Goal: Task Accomplishment & Management: Manage account settings

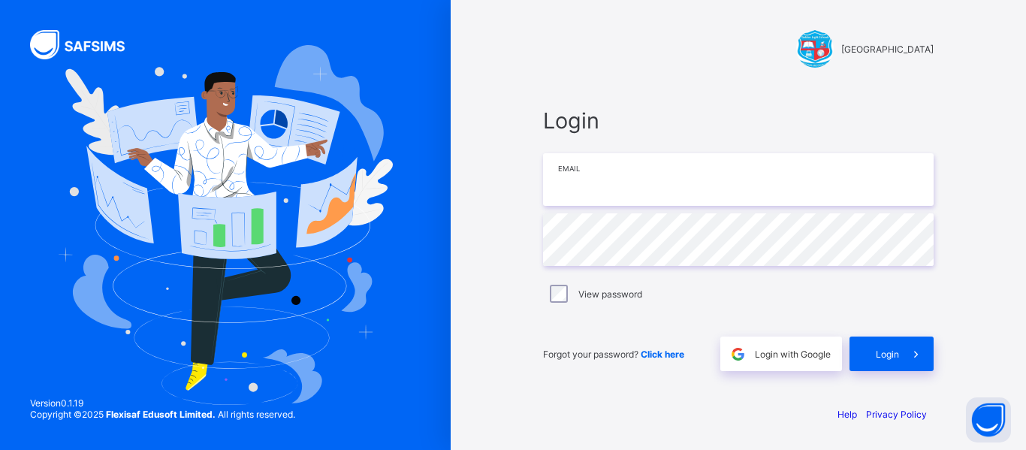
click at [636, 180] on input "email" at bounding box center [738, 179] width 391 height 53
type input "**********"
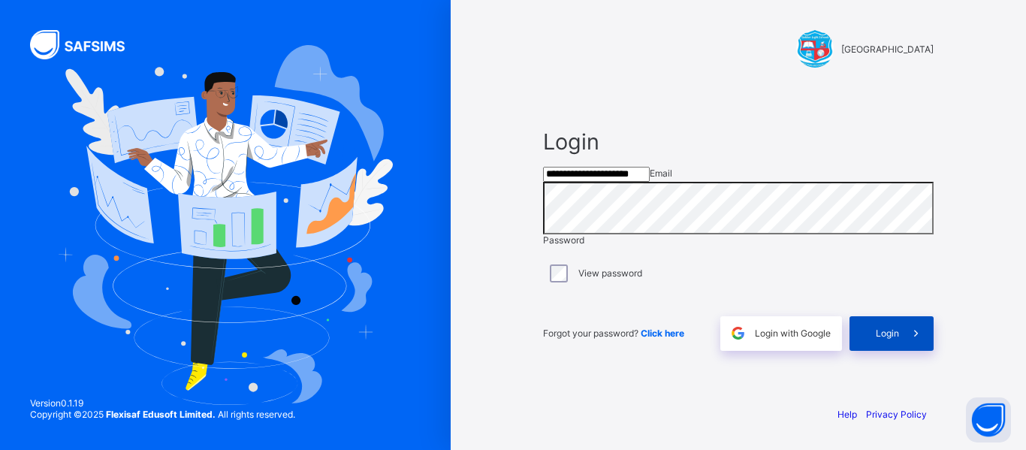
click at [905, 349] on span at bounding box center [916, 333] width 35 height 35
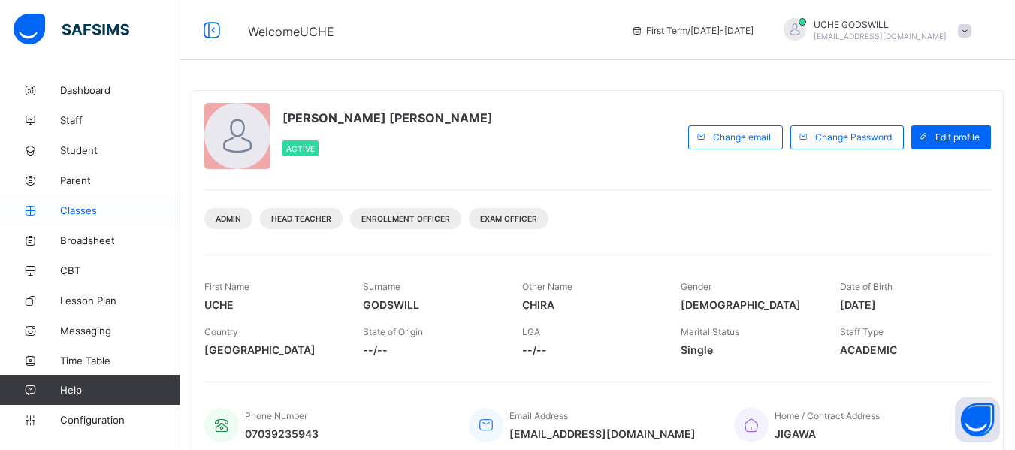
click at [78, 211] on span "Classes" at bounding box center [120, 210] width 120 height 12
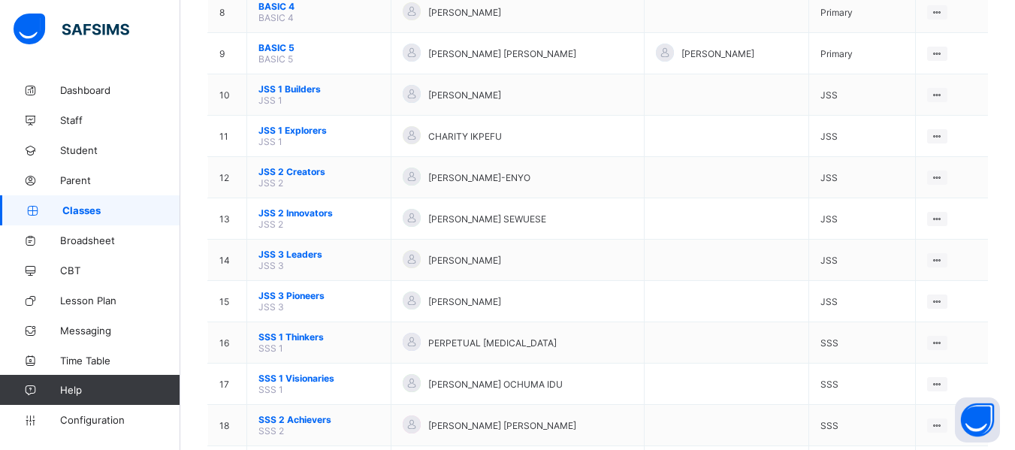
scroll to position [476, 0]
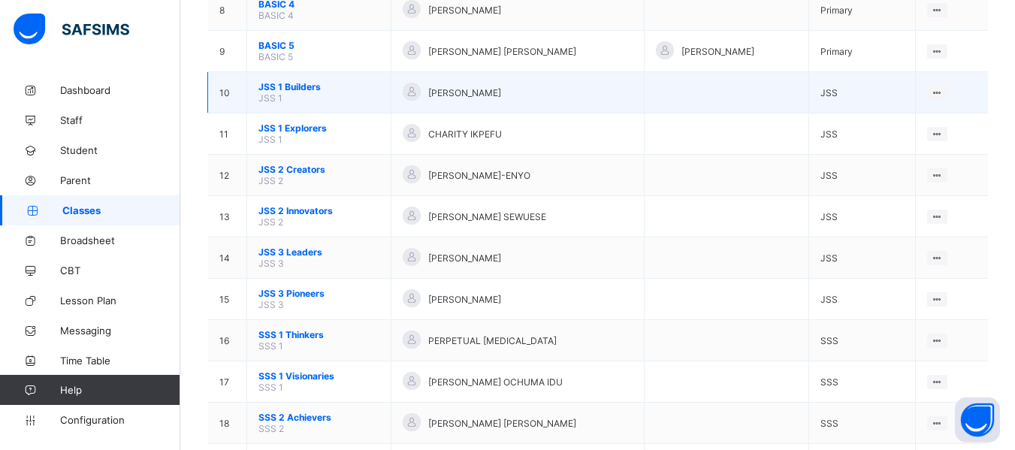
click at [294, 86] on span "JSS 1 Builders" at bounding box center [318, 86] width 121 height 11
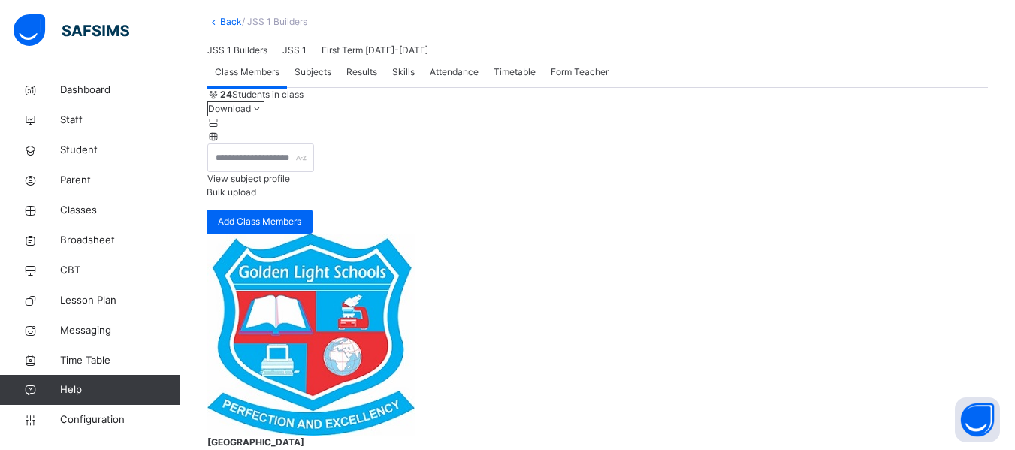
scroll to position [10, 0]
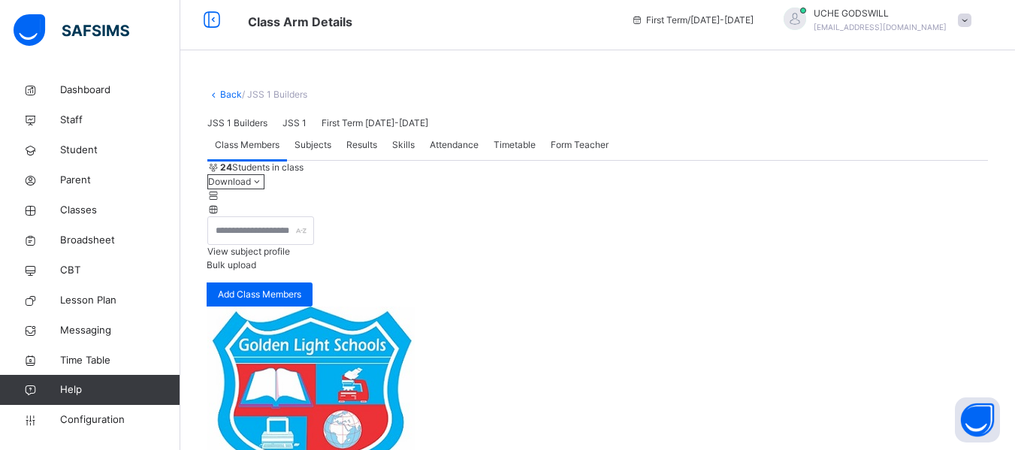
click at [312, 152] on span "Subjects" at bounding box center [313, 145] width 37 height 14
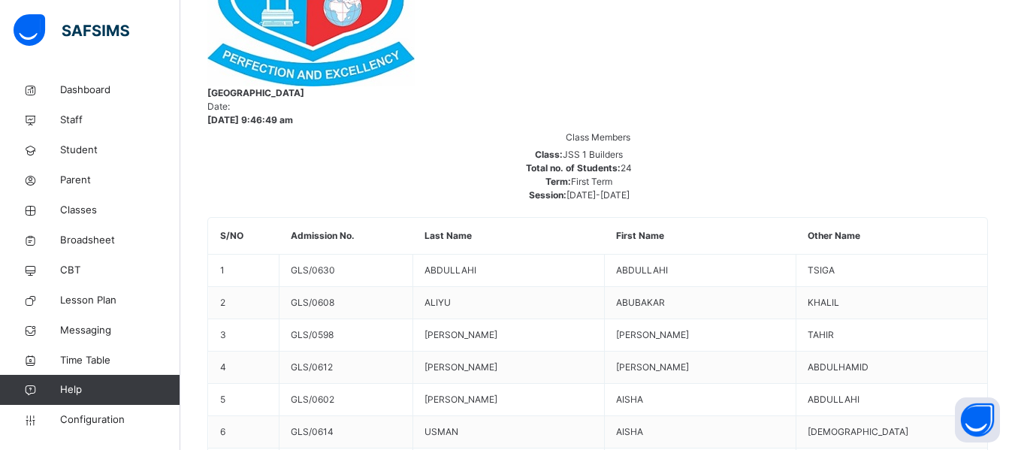
scroll to position [434, 0]
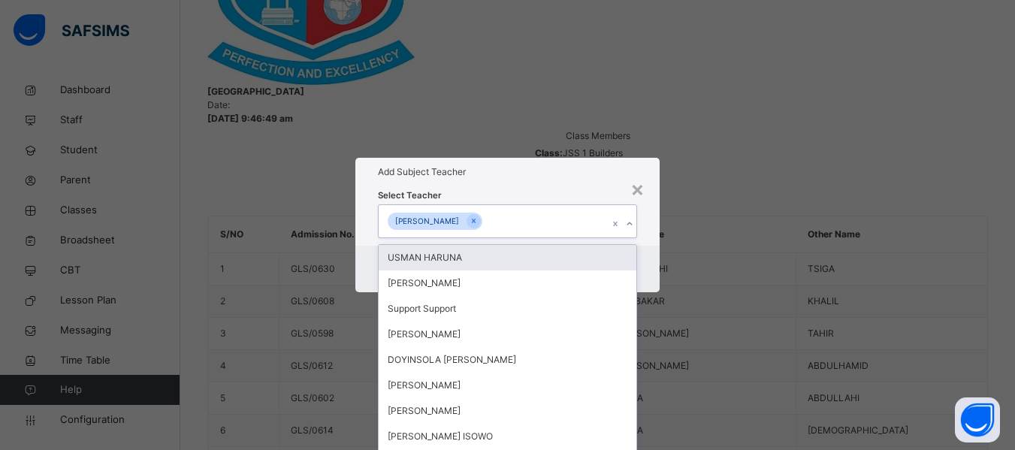
click at [494, 205] on div "[PERSON_NAME]" at bounding box center [493, 221] width 229 height 32
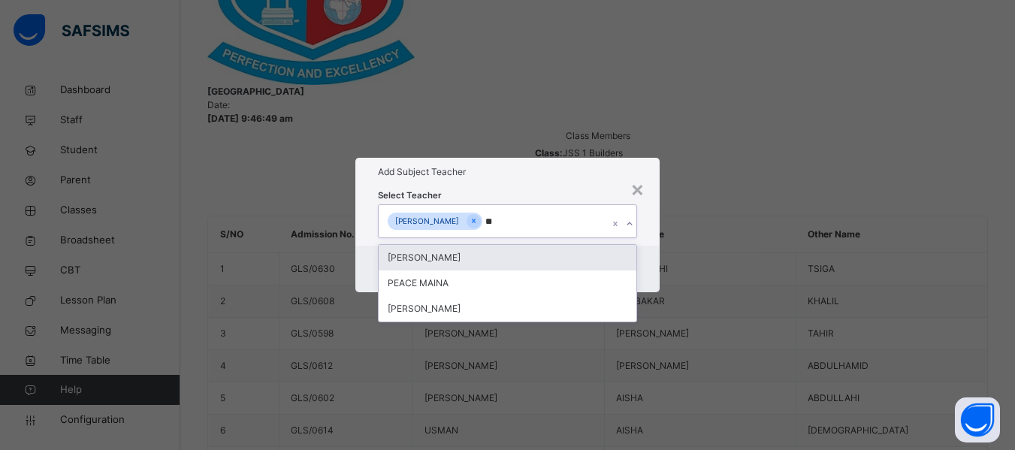
type input "***"
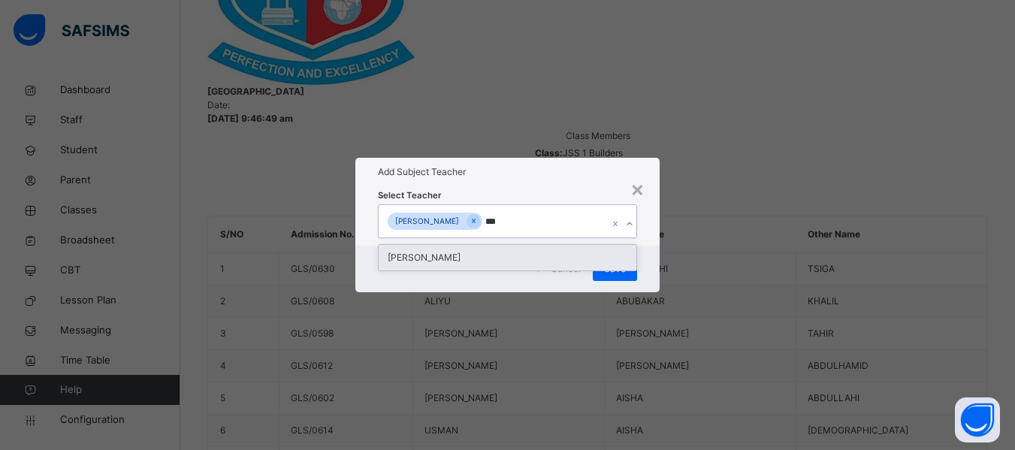
click at [442, 245] on div "[PERSON_NAME]" at bounding box center [508, 258] width 258 height 26
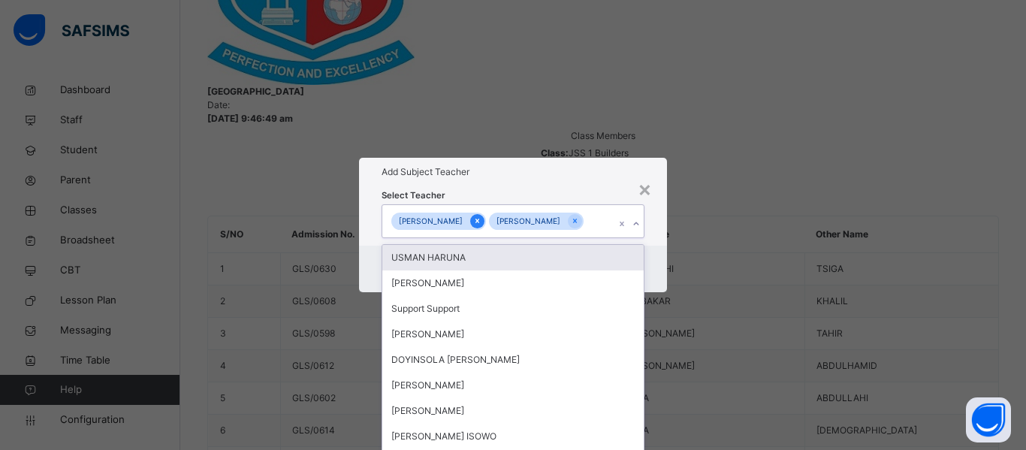
click at [473, 216] on icon at bounding box center [477, 221] width 8 height 11
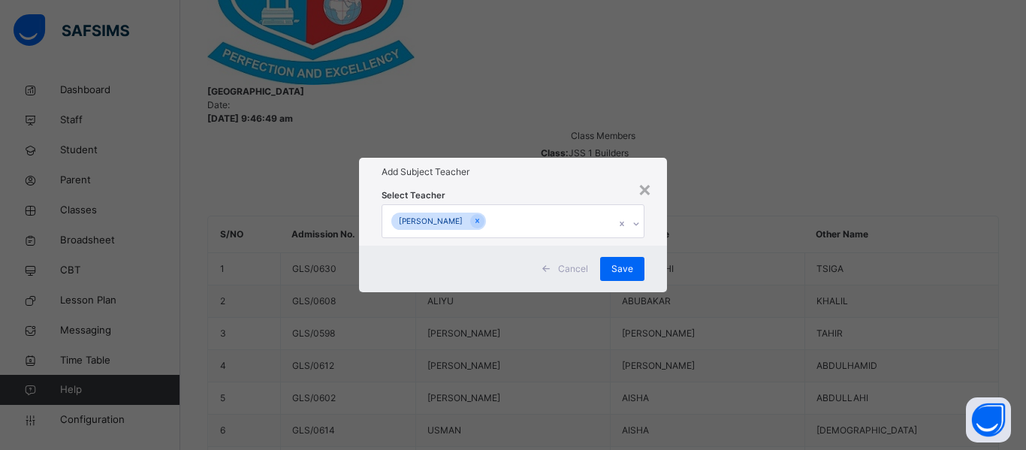
click at [648, 240] on div "Select Teacher [PERSON_NAME]" at bounding box center [513, 215] width 308 height 59
click at [621, 276] on span "Save" at bounding box center [623, 269] width 22 height 14
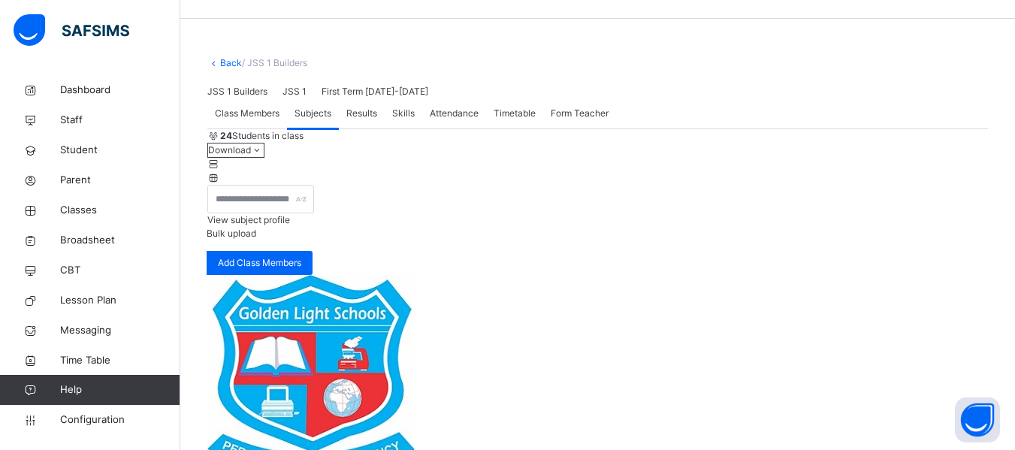
scroll to position [41, 0]
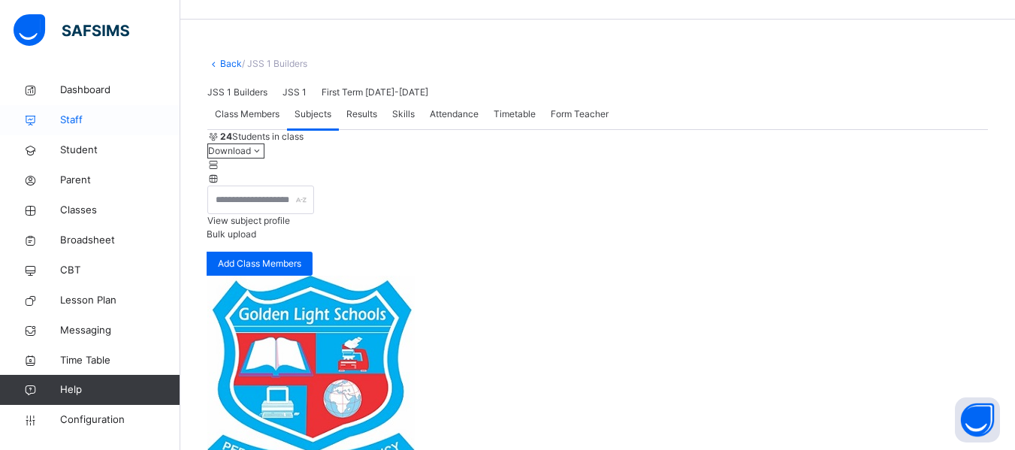
click at [71, 114] on span "Staff" at bounding box center [120, 120] width 120 height 15
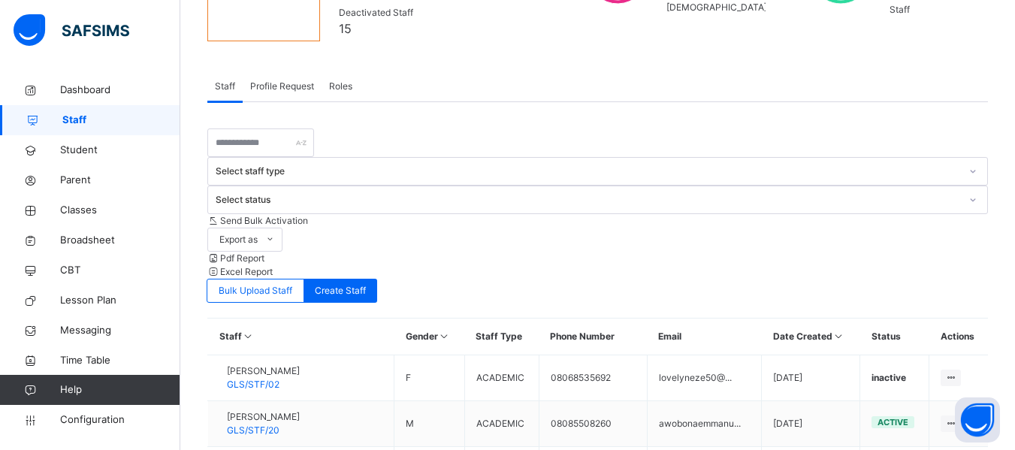
scroll to position [189, 0]
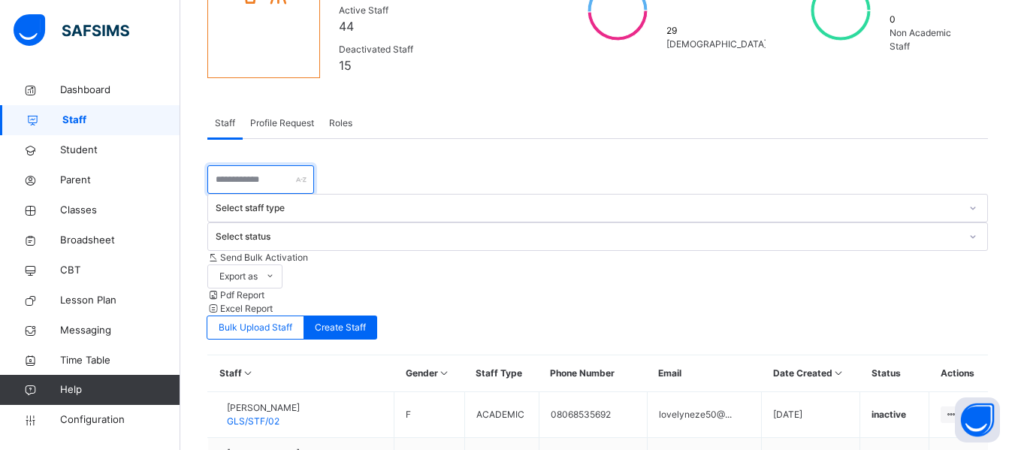
click at [260, 165] on input "text" at bounding box center [260, 179] width 107 height 29
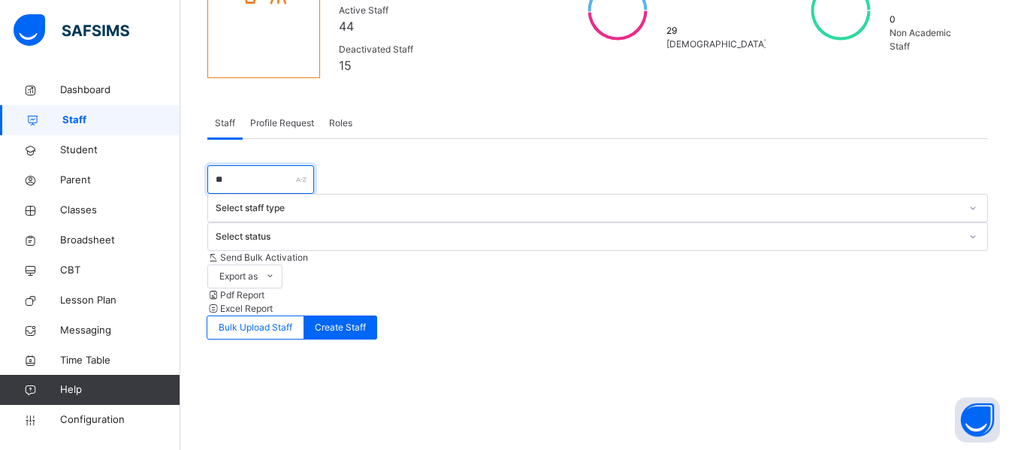
type input "*****"
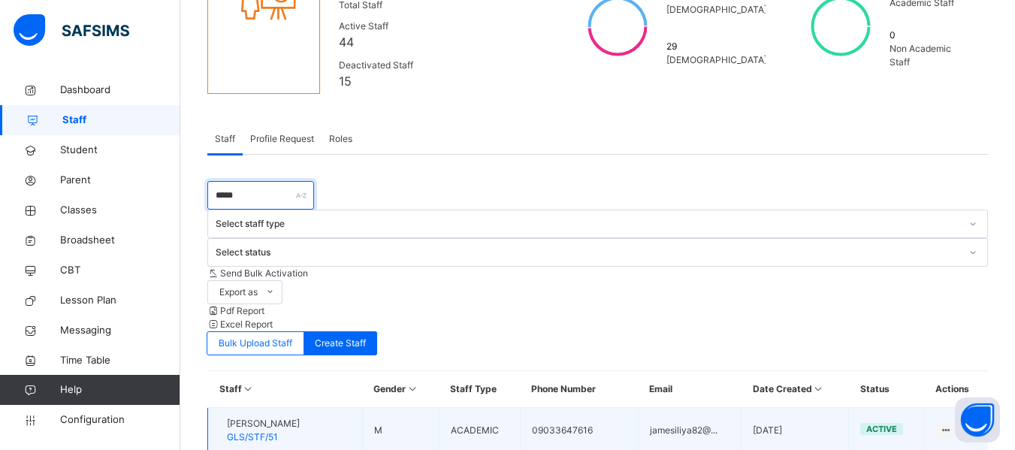
scroll to position [153, 0]
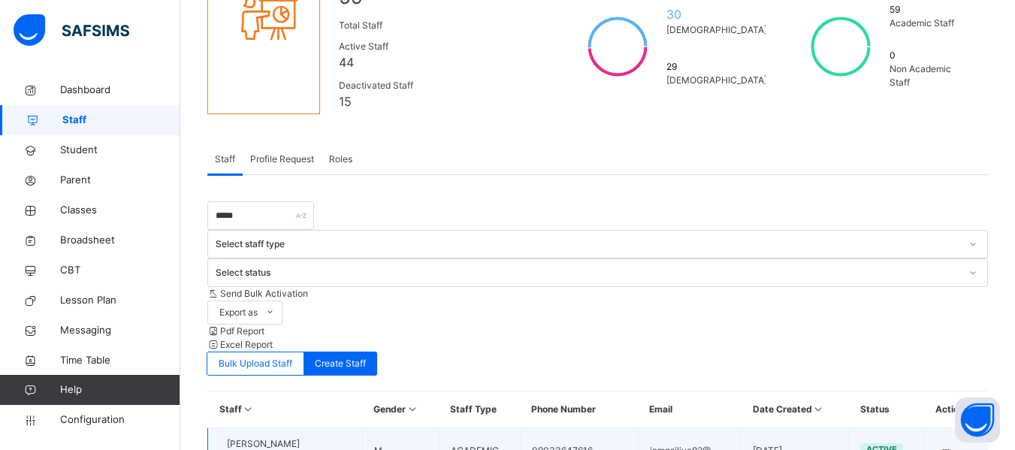
click at [272, 437] on span "[PERSON_NAME]" at bounding box center [263, 444] width 73 height 14
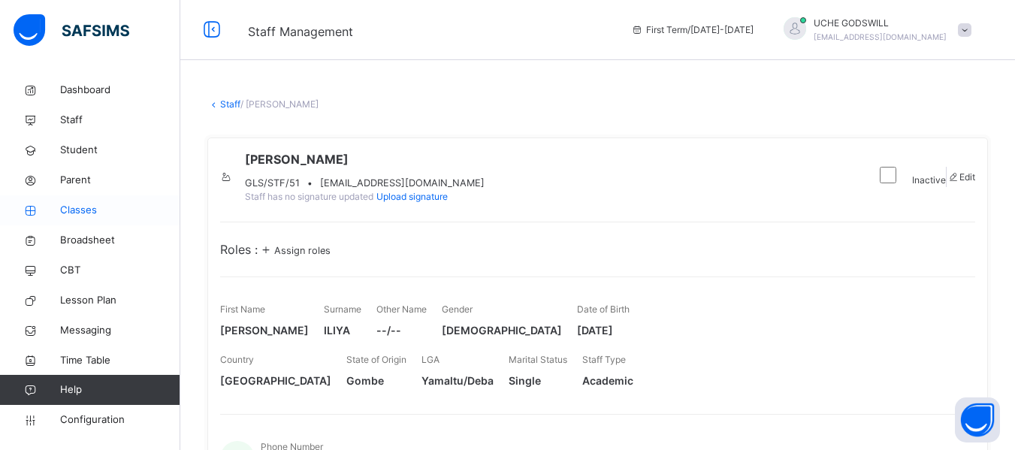
click at [69, 206] on span "Classes" at bounding box center [120, 210] width 120 height 15
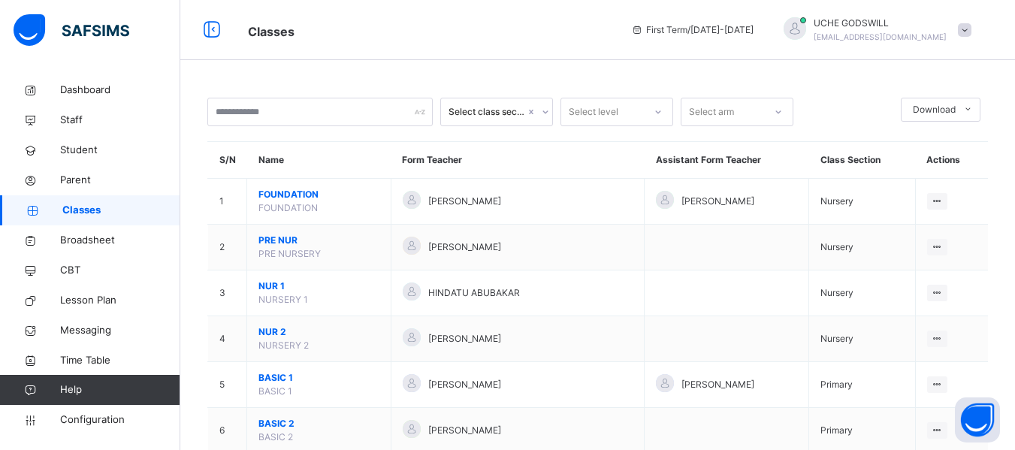
click at [69, 206] on span "Classes" at bounding box center [121, 210] width 118 height 15
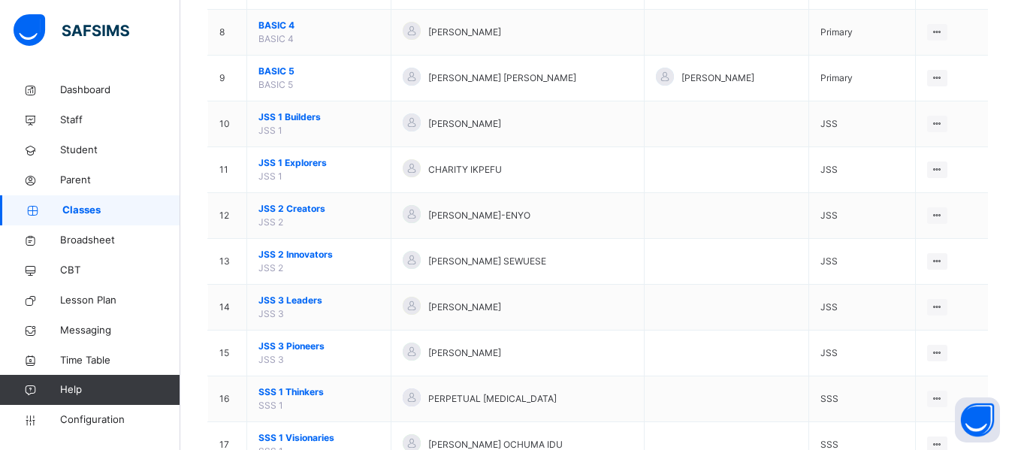
scroll to position [496, 0]
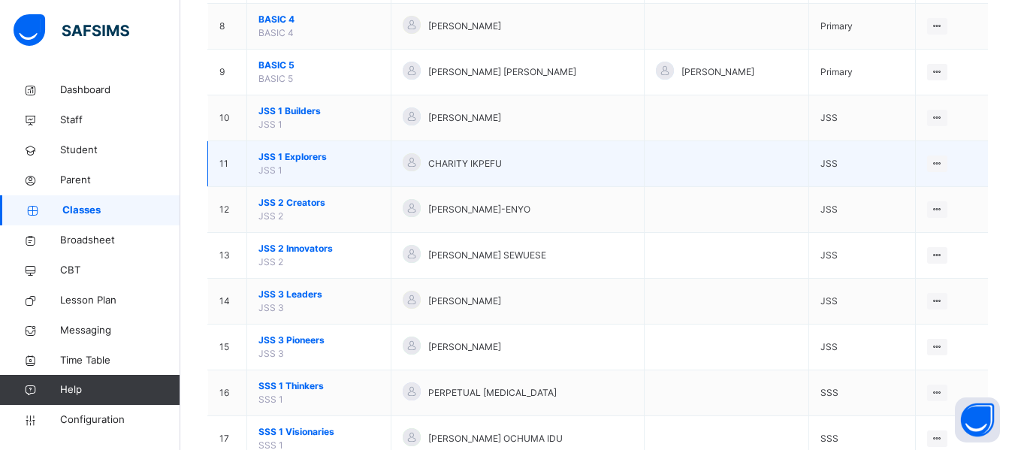
click at [287, 156] on span "JSS 1 Explorers" at bounding box center [318, 157] width 121 height 14
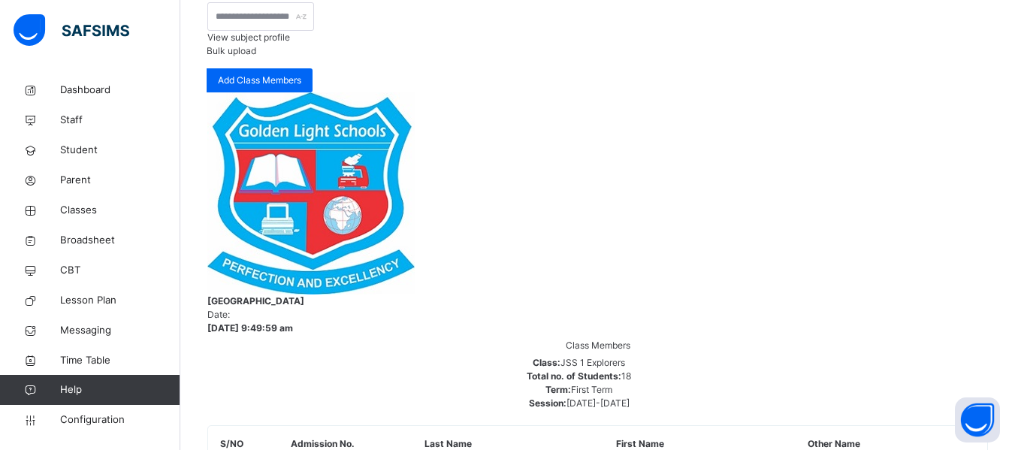
scroll to position [213, 0]
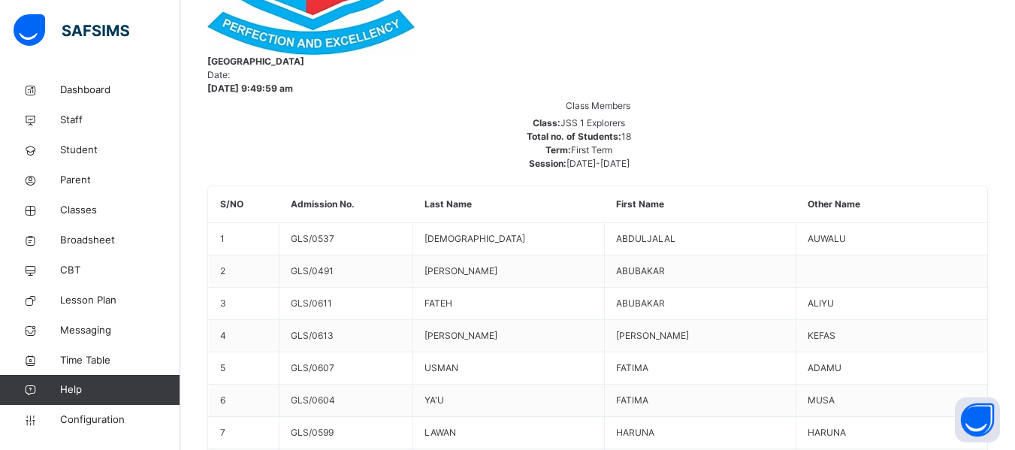
scroll to position [446, 0]
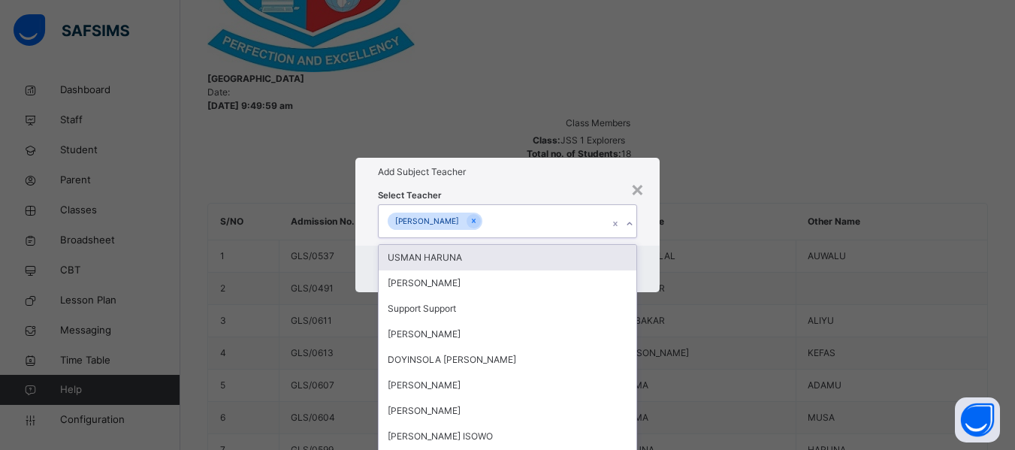
click at [488, 205] on div "[PERSON_NAME]" at bounding box center [493, 221] width 229 height 32
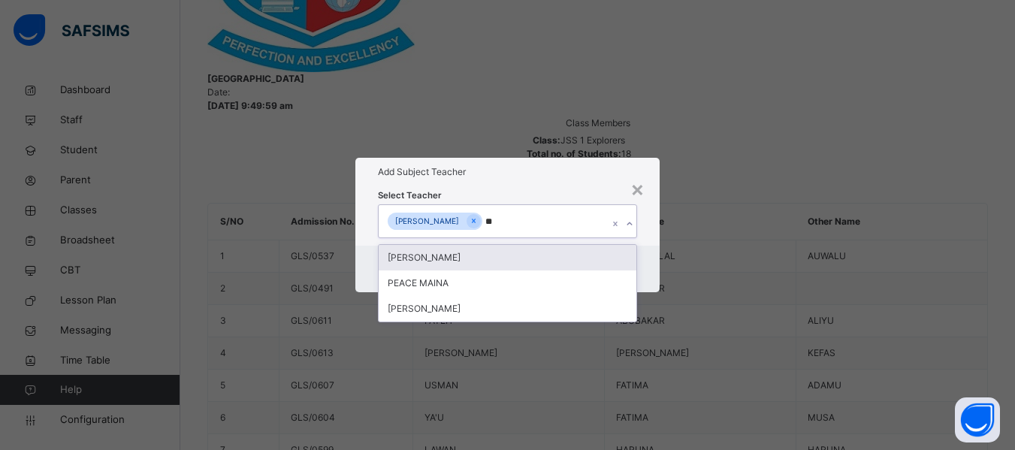
type input "***"
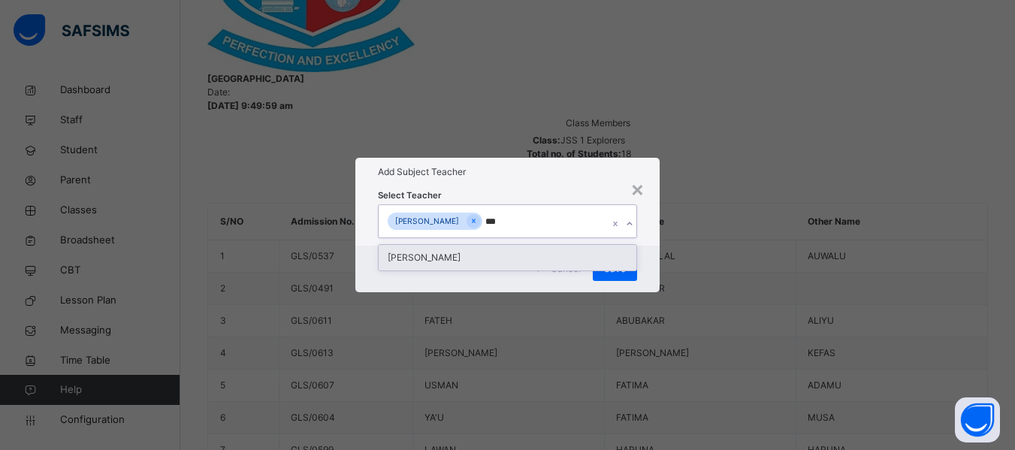
click at [437, 245] on div "[PERSON_NAME]" at bounding box center [508, 258] width 258 height 26
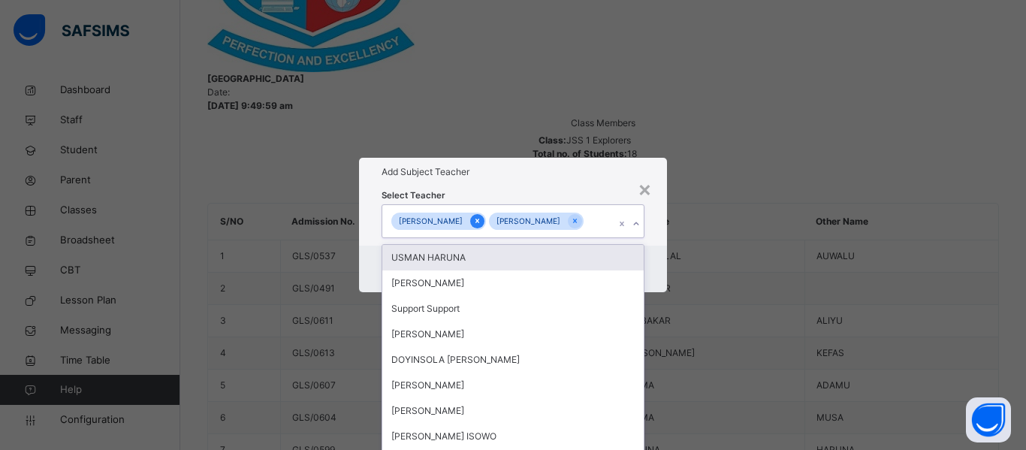
click at [473, 216] on icon at bounding box center [477, 221] width 8 height 11
click at [657, 237] on div "Select Teacher option [PERSON_NAME] , deselected. option USMAN HARUNA focused, …" at bounding box center [513, 215] width 308 height 59
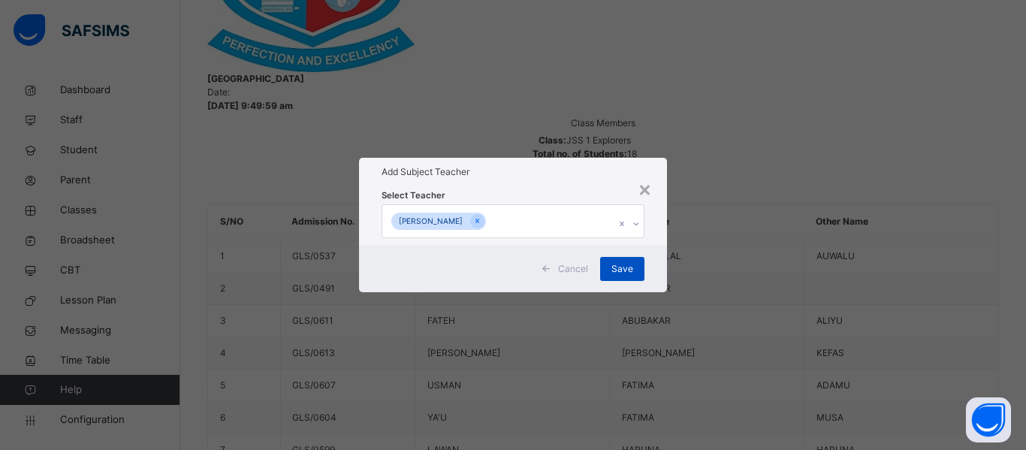
click at [625, 276] on span "Save" at bounding box center [623, 269] width 22 height 14
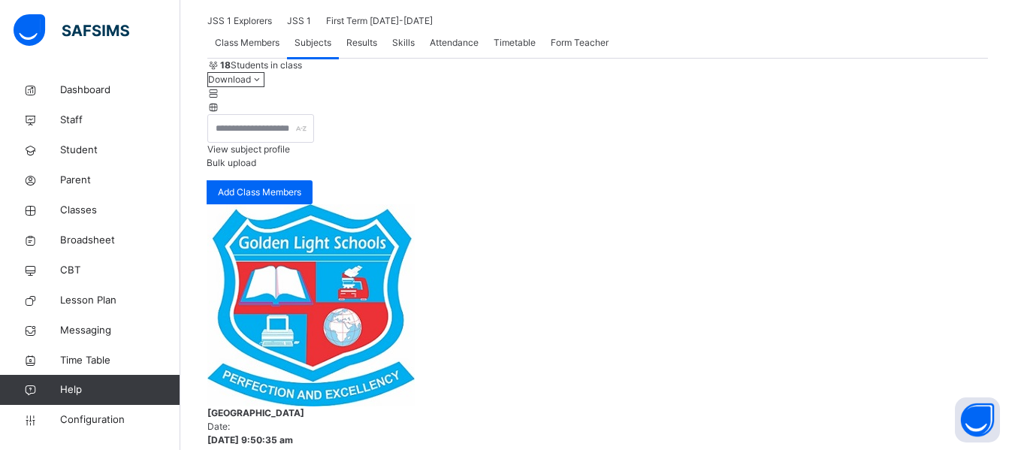
scroll to position [0, 0]
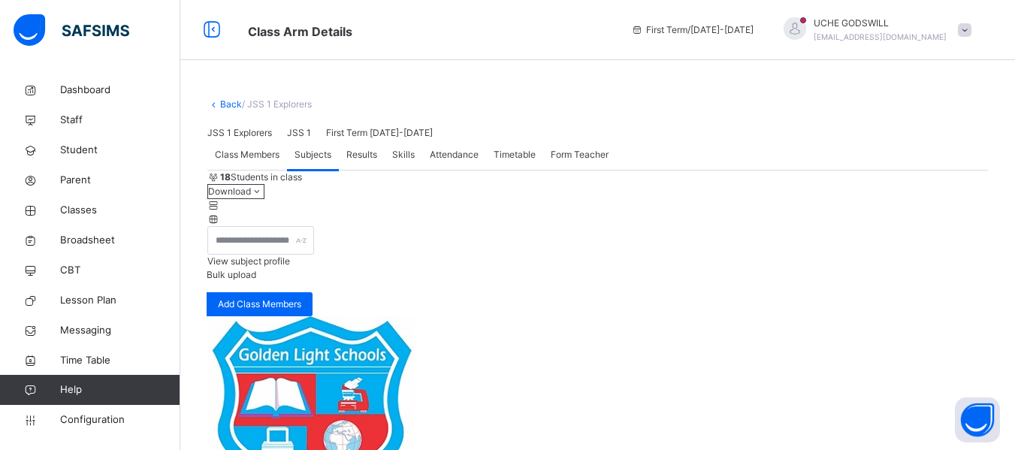
click at [232, 101] on link "Back" at bounding box center [231, 103] width 22 height 11
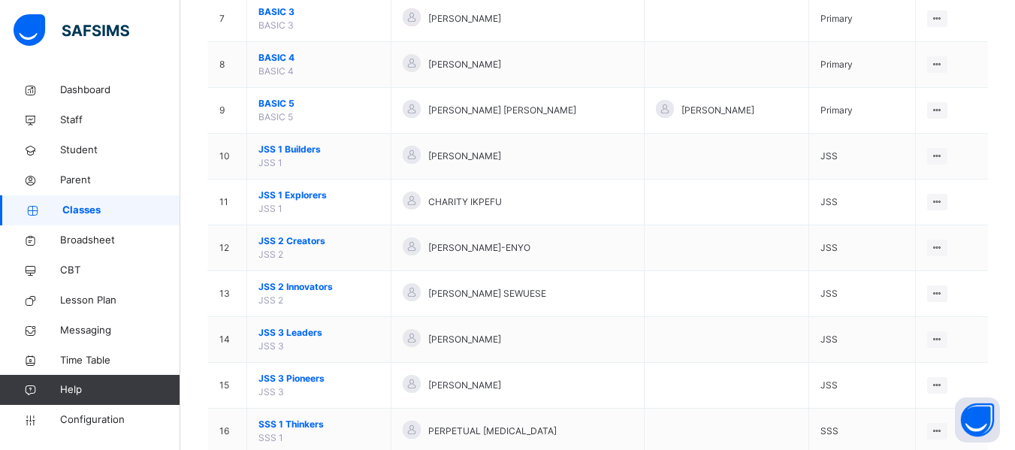
scroll to position [484, 0]
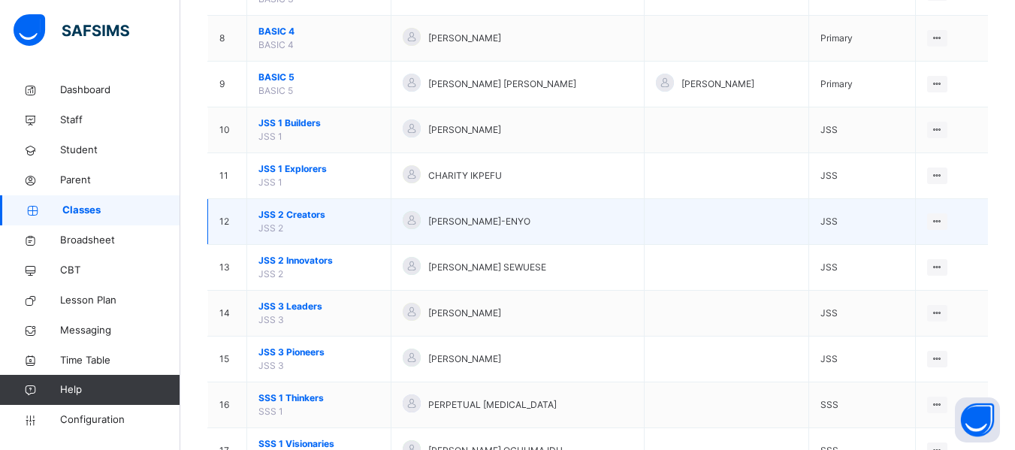
click at [297, 218] on span "JSS 2 Creators" at bounding box center [318, 215] width 121 height 14
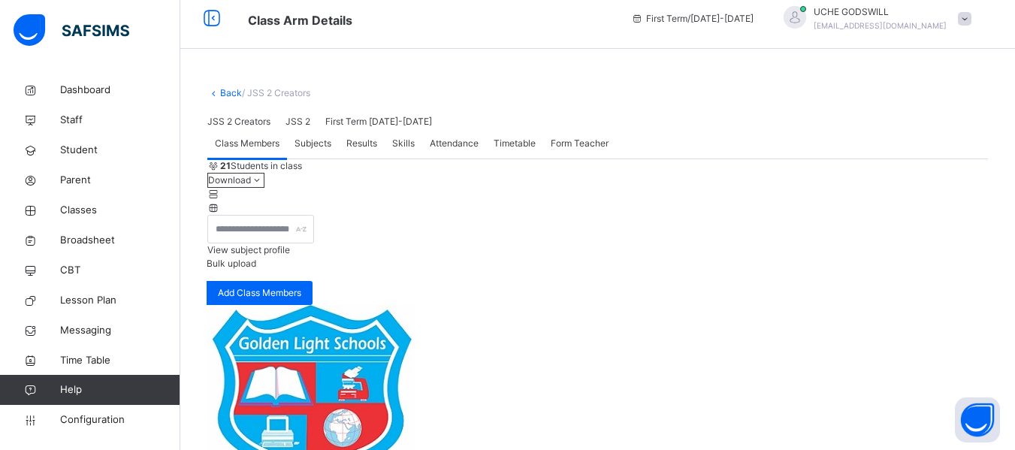
scroll to position [3, 0]
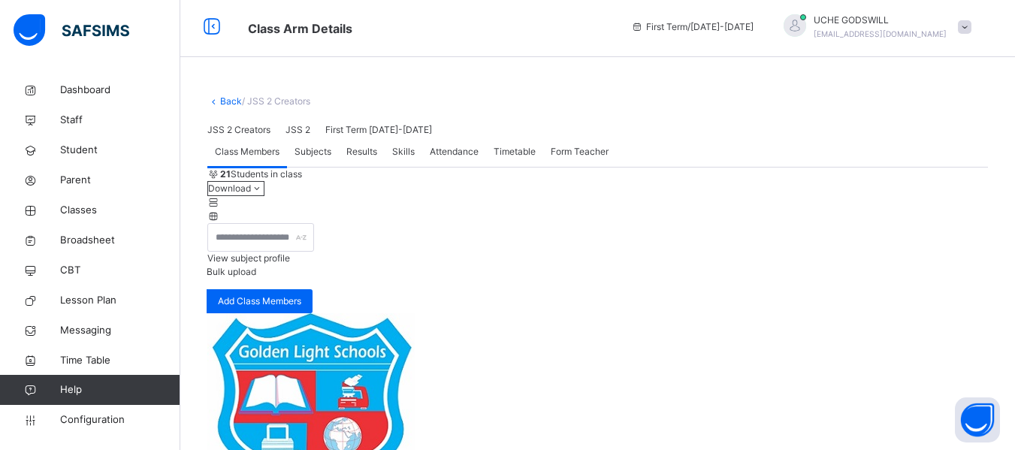
click at [316, 159] on span "Subjects" at bounding box center [313, 152] width 37 height 14
drag, startPoint x: 1015, startPoint y: 110, endPoint x: 1020, endPoint y: 156, distance: 45.3
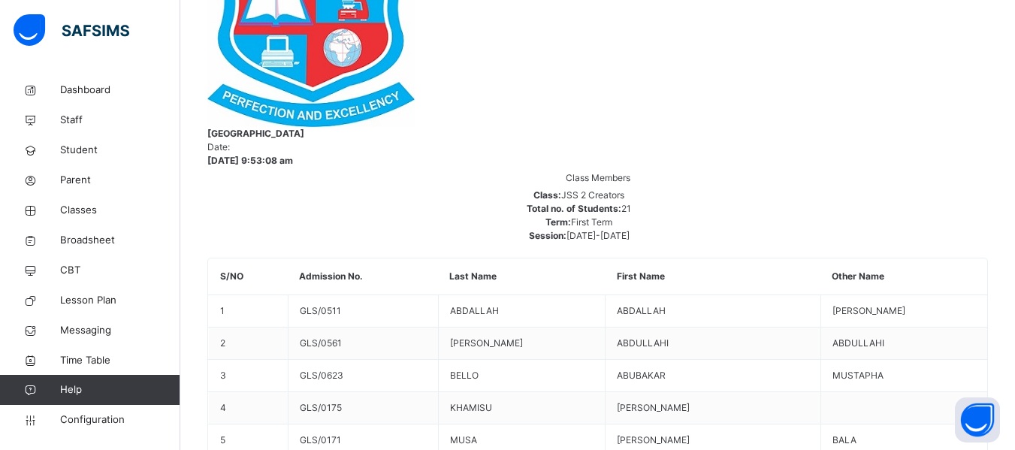
scroll to position [395, 0]
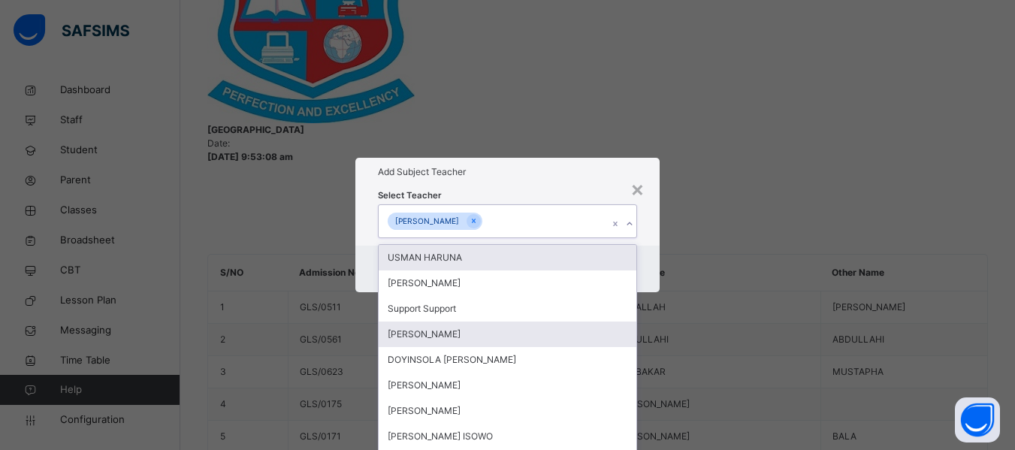
drag, startPoint x: 481, startPoint y: 198, endPoint x: 624, endPoint y: 316, distance: 185.7
click at [483, 205] on div "[PERSON_NAME]" at bounding box center [493, 221] width 229 height 32
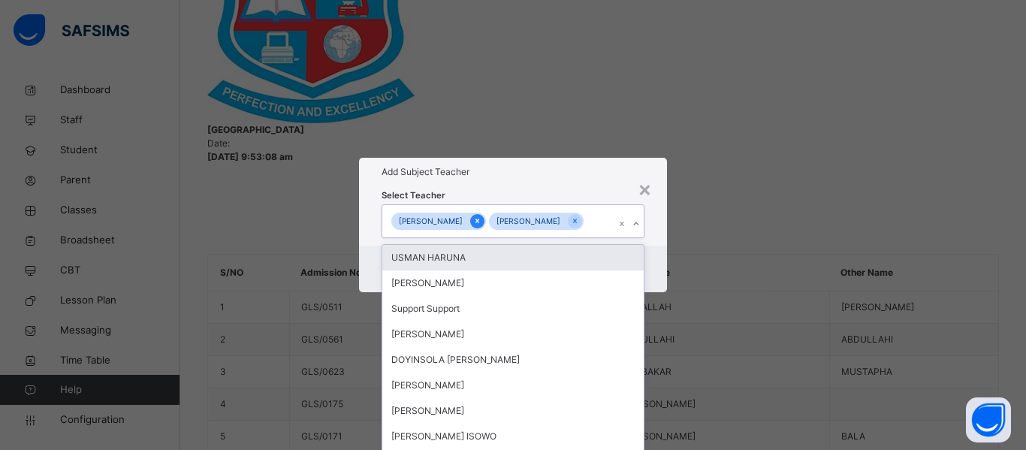
click at [473, 216] on icon at bounding box center [477, 221] width 8 height 11
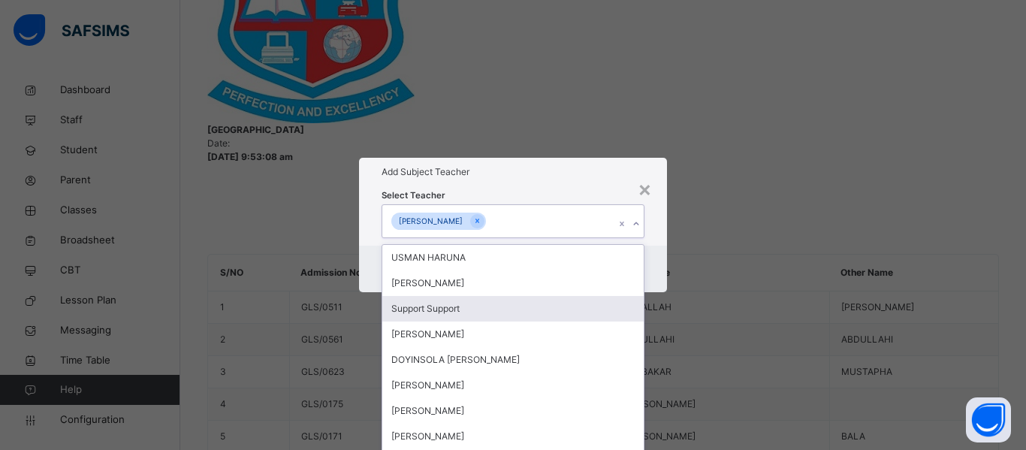
click at [651, 245] on div "Select Teacher option [PERSON_NAME] , deselected. option Support Support focuse…" at bounding box center [513, 215] width 308 height 59
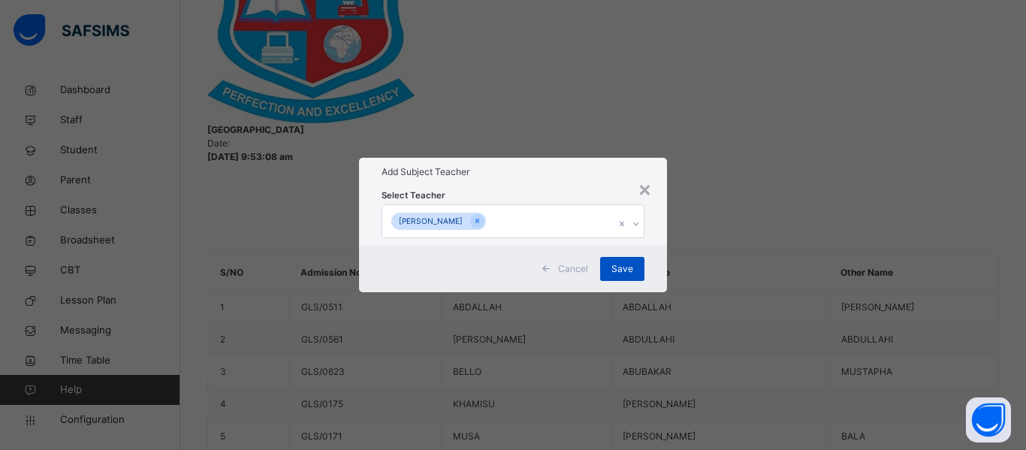
click at [621, 276] on span "Save" at bounding box center [623, 269] width 22 height 14
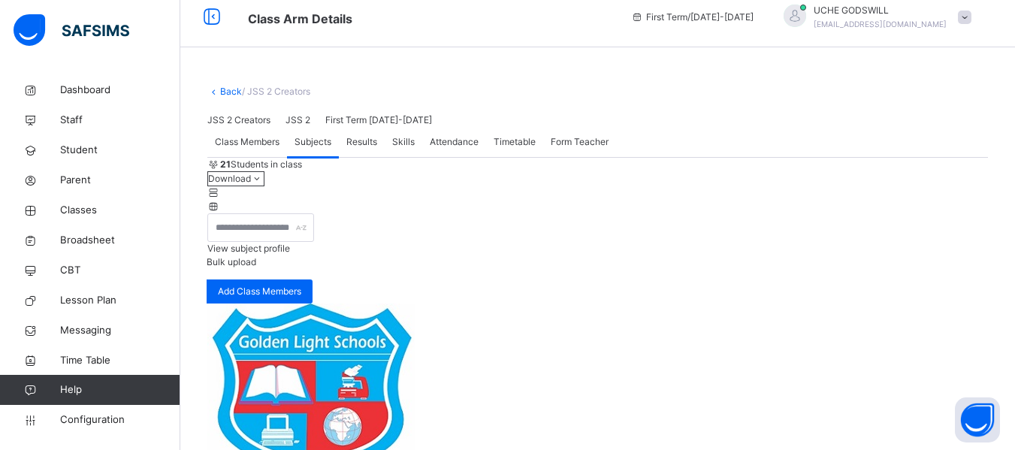
scroll to position [0, 0]
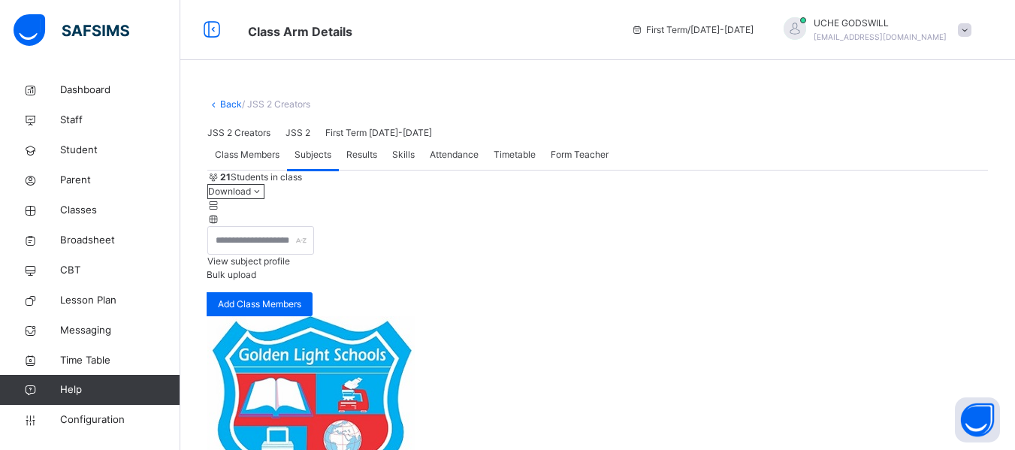
click at [229, 101] on link "Back" at bounding box center [231, 103] width 22 height 11
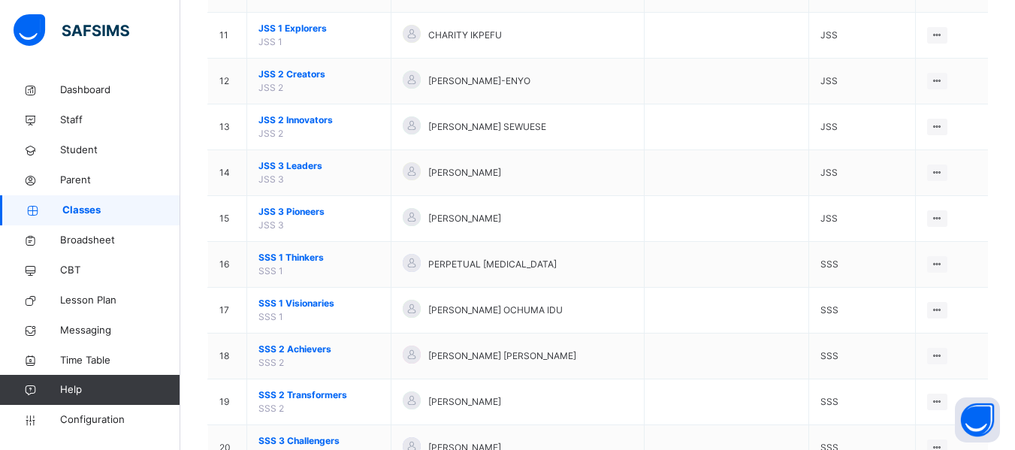
scroll to position [623, 0]
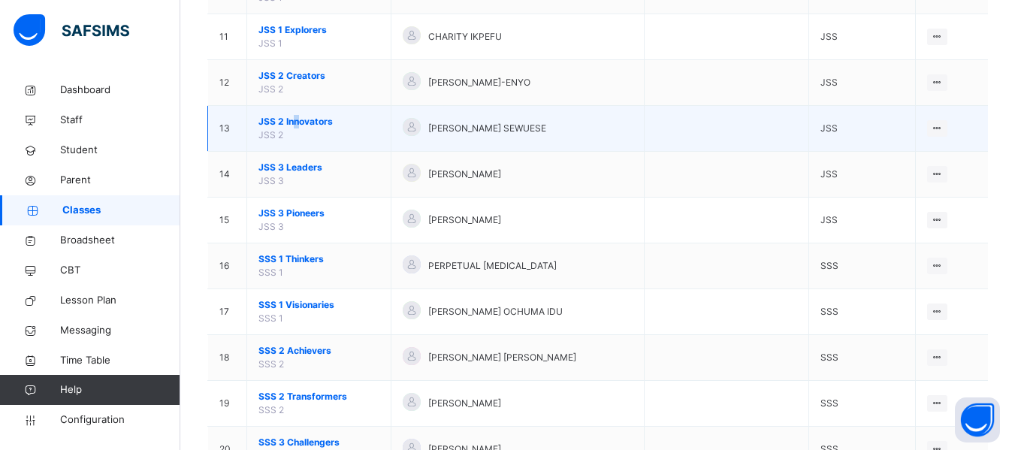
click at [294, 121] on span "JSS 2 Innovators" at bounding box center [318, 122] width 121 height 14
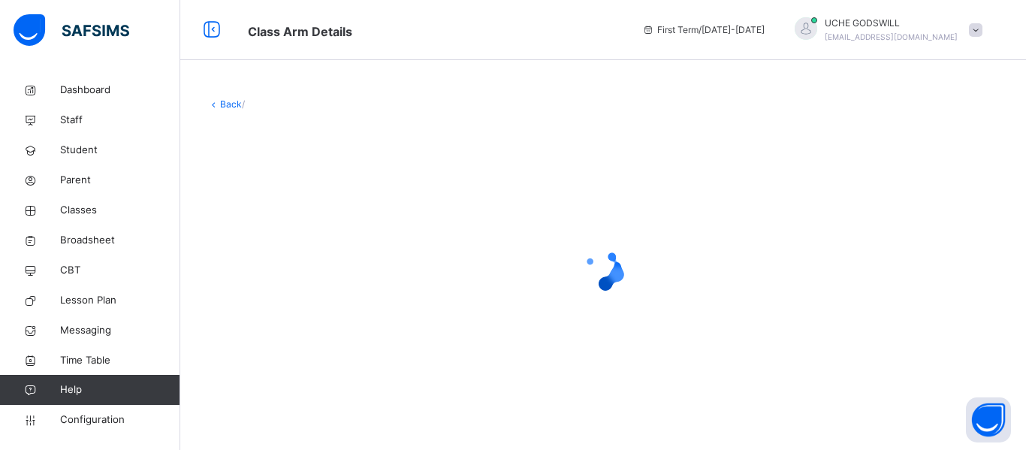
click at [292, 116] on div "Back /" at bounding box center [603, 254] width 846 height 359
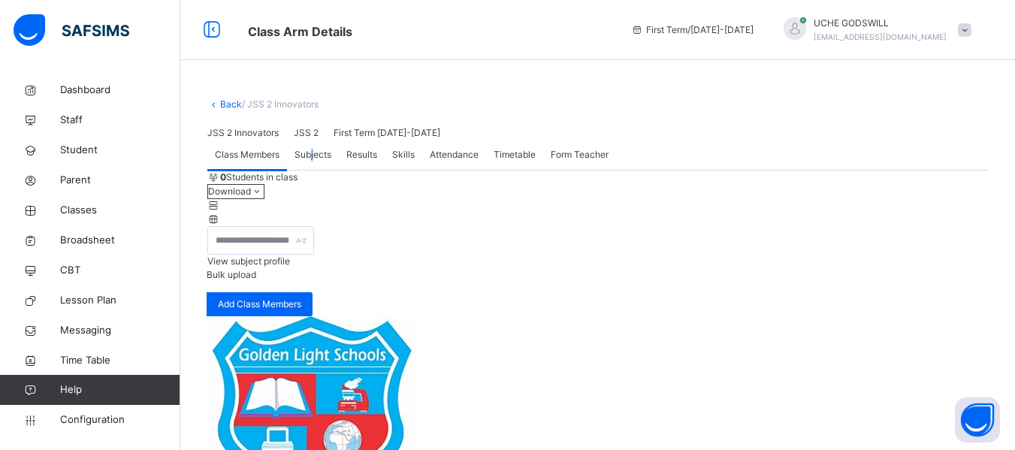
click at [309, 162] on span "Subjects" at bounding box center [313, 155] width 37 height 14
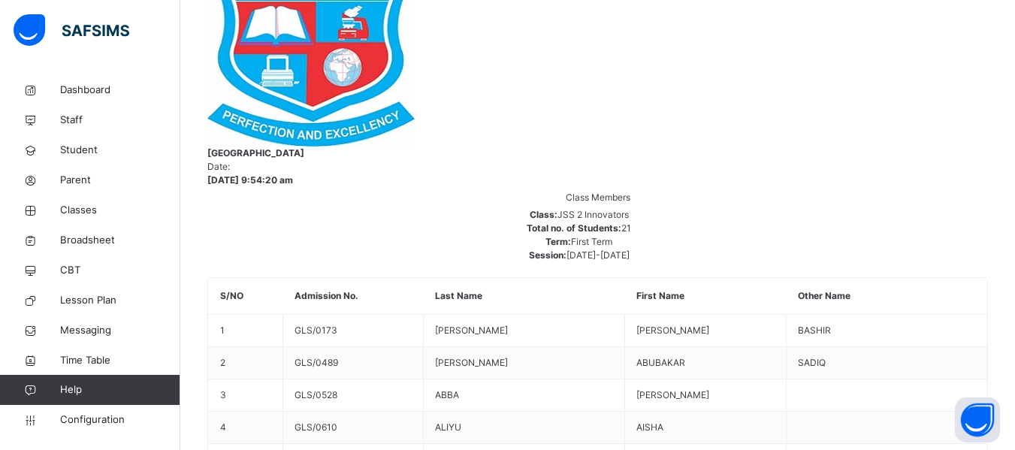
scroll to position [383, 0]
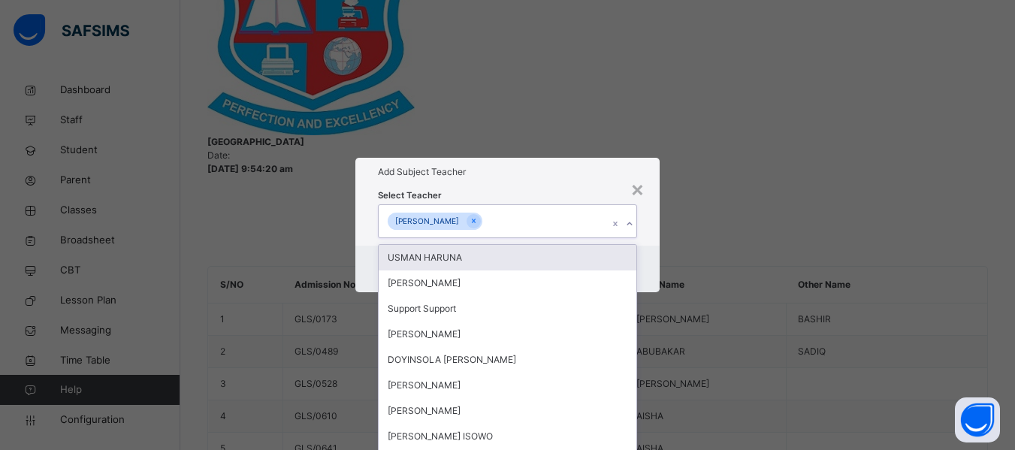
click at [500, 205] on div "[PERSON_NAME]" at bounding box center [493, 221] width 229 height 32
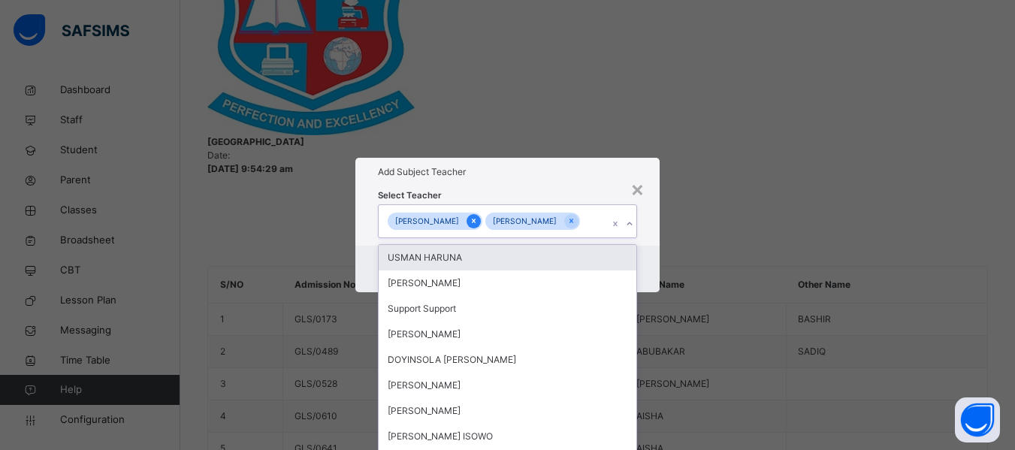
click at [470, 216] on icon at bounding box center [474, 221] width 8 height 11
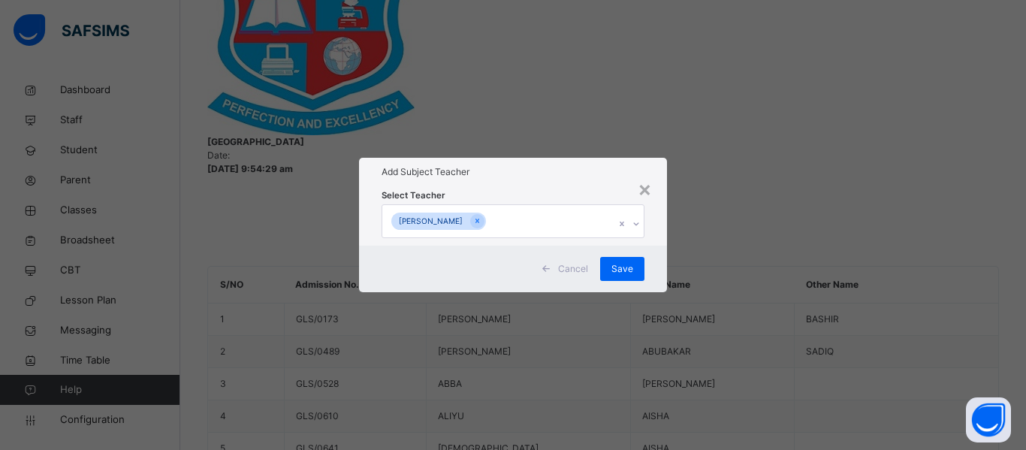
click at [650, 231] on div "Select Teacher [PERSON_NAME]" at bounding box center [513, 215] width 308 height 59
click at [617, 276] on span "Save" at bounding box center [623, 269] width 22 height 14
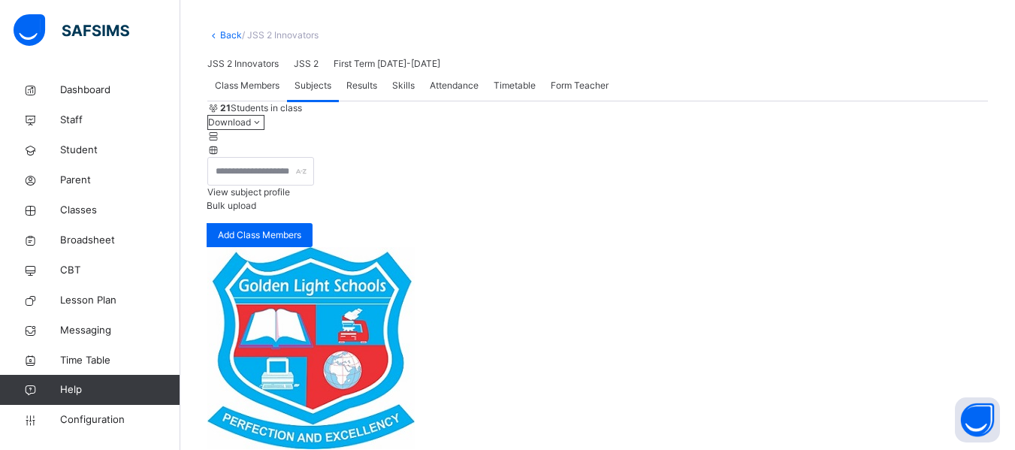
scroll to position [0, 0]
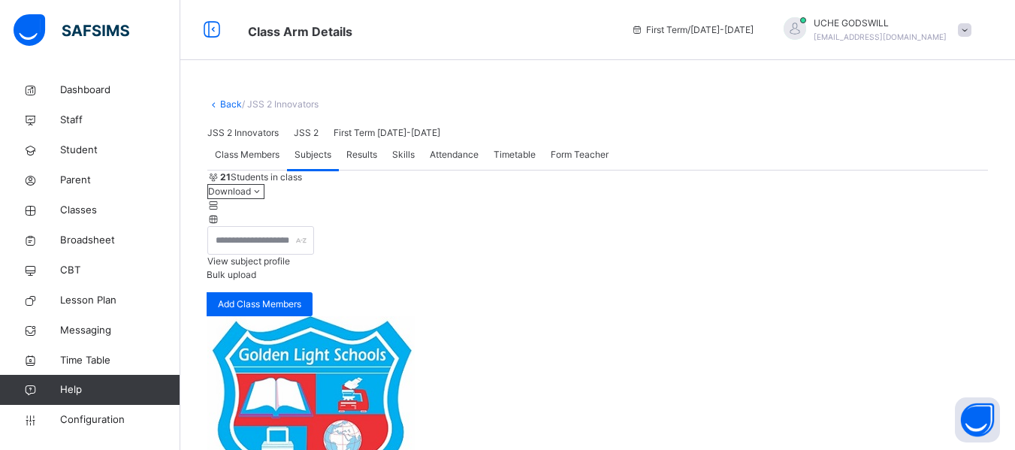
click at [225, 104] on link "Back" at bounding box center [231, 103] width 22 height 11
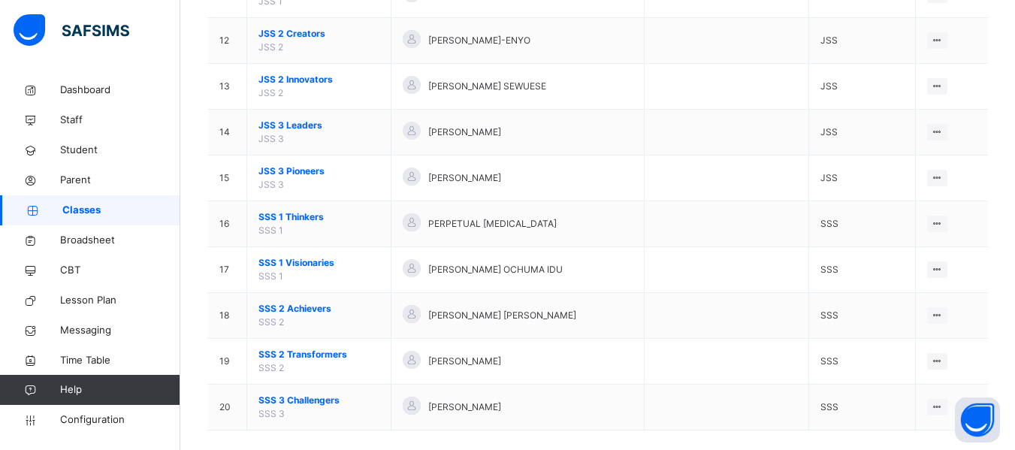
scroll to position [683, 0]
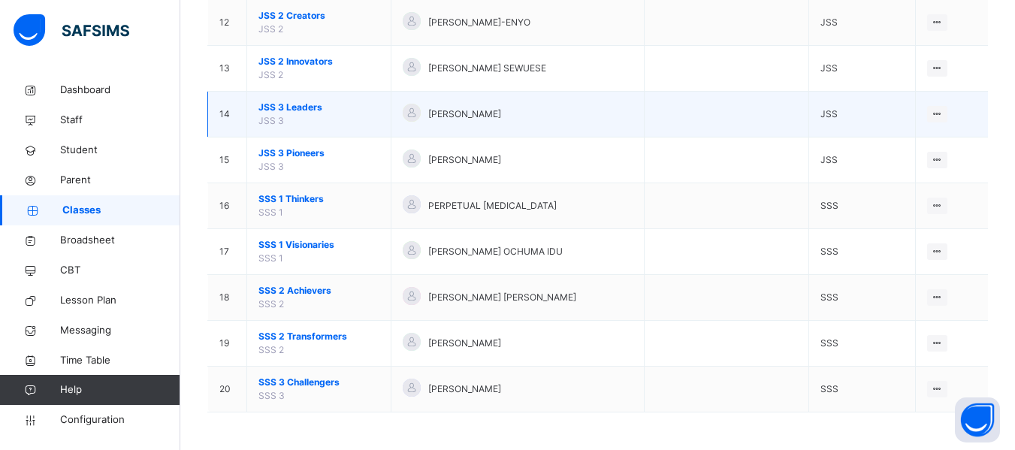
click at [289, 107] on span "JSS 3 Leaders" at bounding box center [318, 108] width 121 height 14
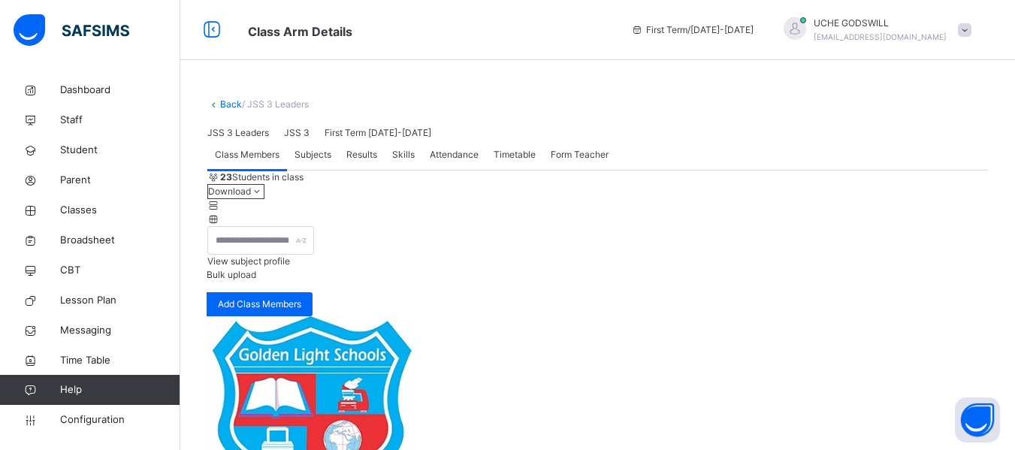
click at [305, 162] on span "Subjects" at bounding box center [313, 155] width 37 height 14
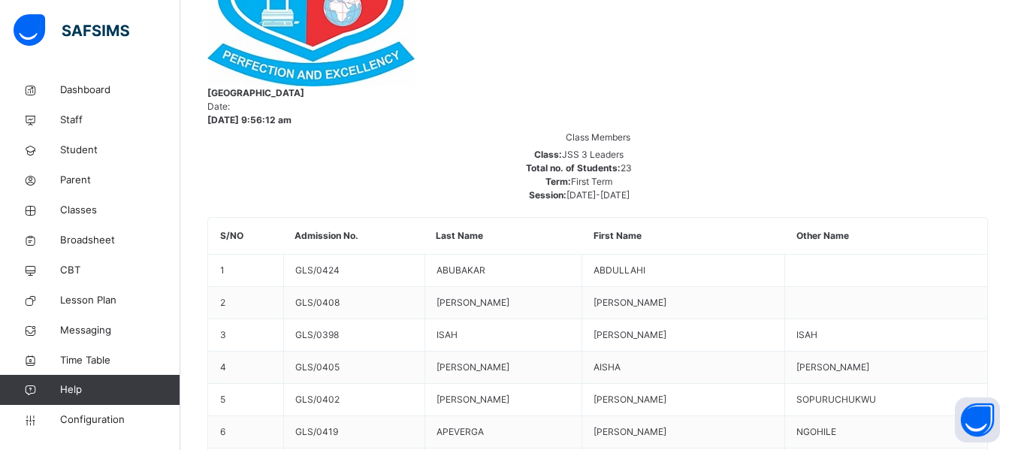
scroll to position [479, 0]
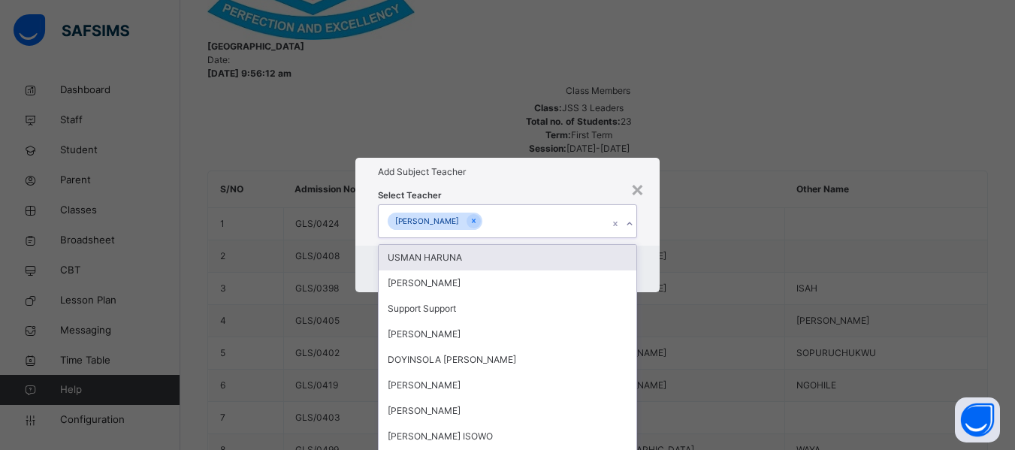
click at [488, 205] on div "[PERSON_NAME]" at bounding box center [493, 221] width 229 height 32
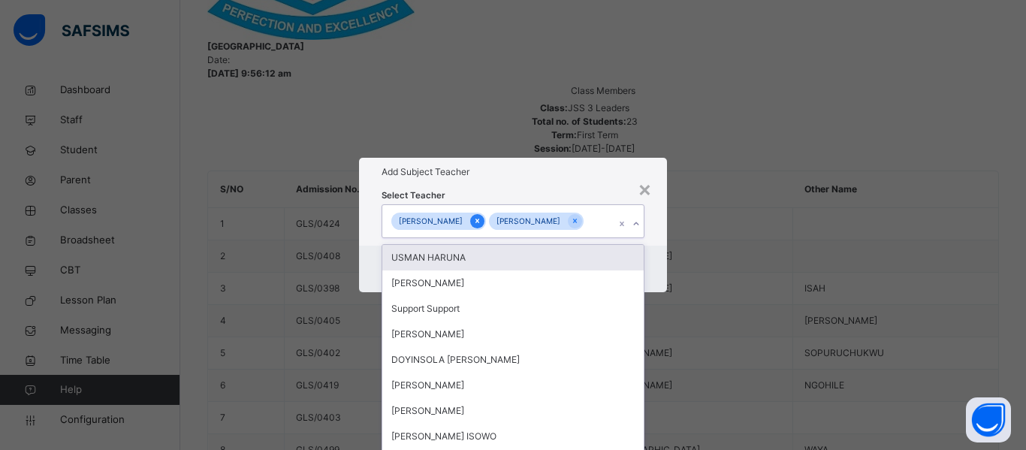
click at [473, 216] on icon at bounding box center [477, 221] width 8 height 11
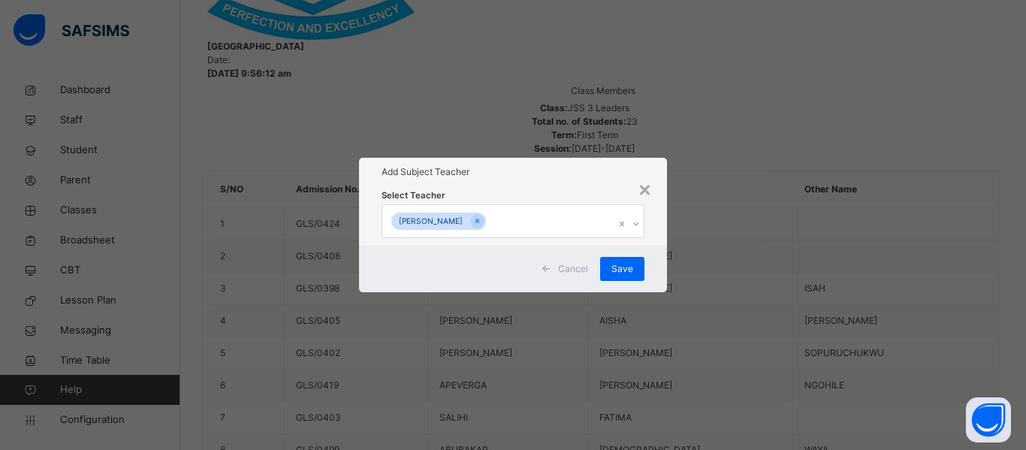
click at [653, 228] on div "Select Teacher [PERSON_NAME]" at bounding box center [513, 215] width 308 height 59
drag, startPoint x: 631, startPoint y: 295, endPoint x: 454, endPoint y: 262, distance: 180.4
click at [631, 276] on span "Save" at bounding box center [623, 269] width 22 height 14
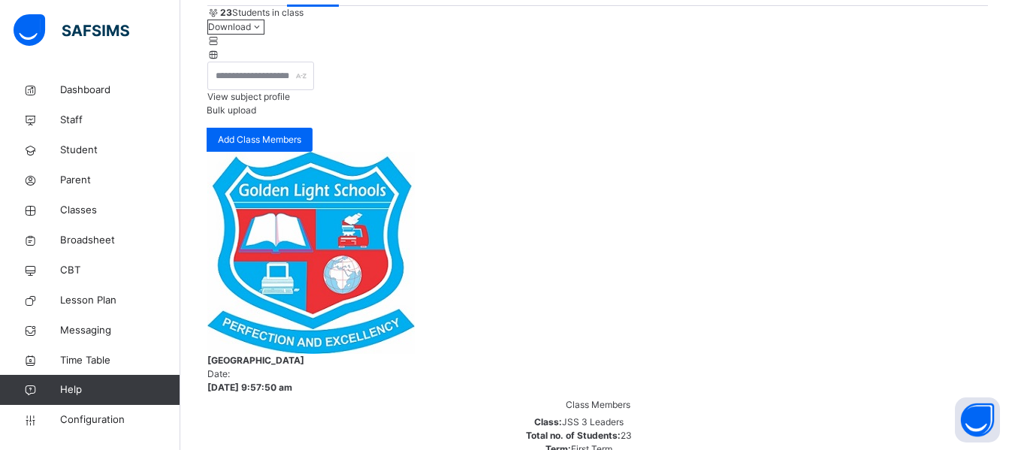
scroll to position [0, 0]
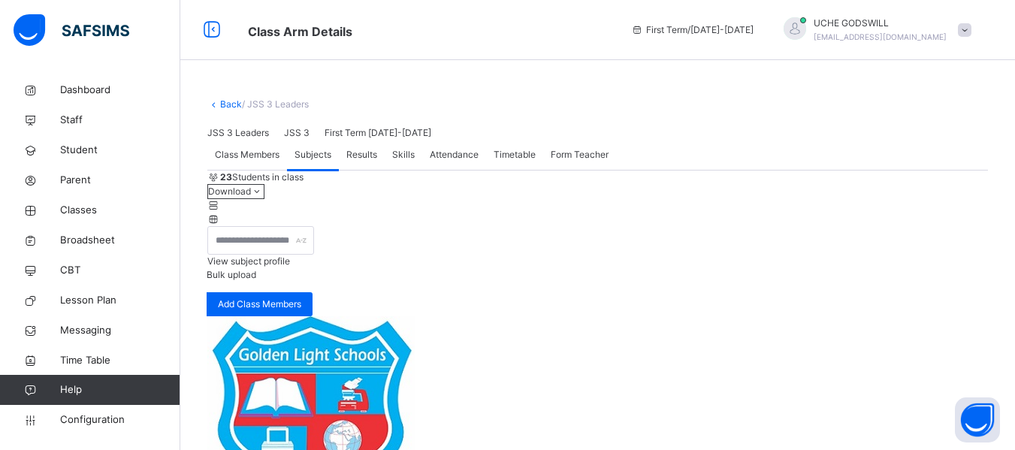
click at [225, 107] on link "Back" at bounding box center [231, 103] width 22 height 11
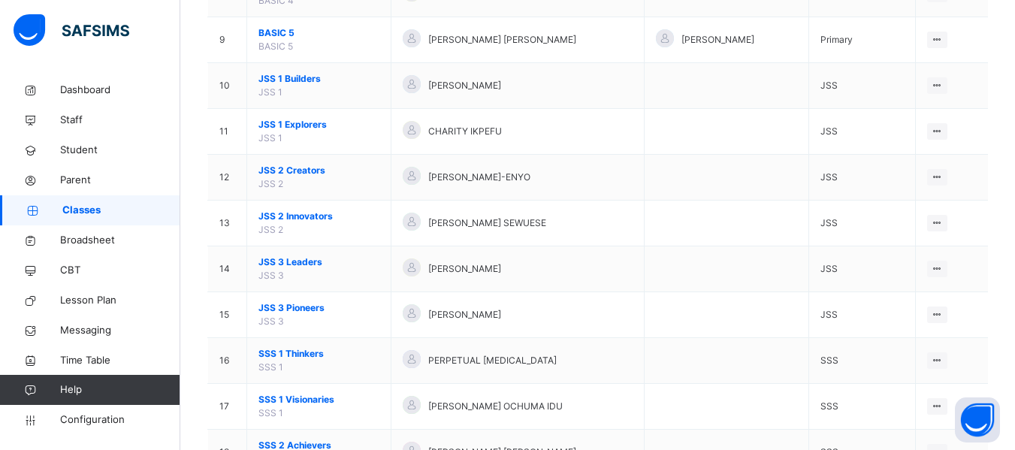
scroll to position [548, 0]
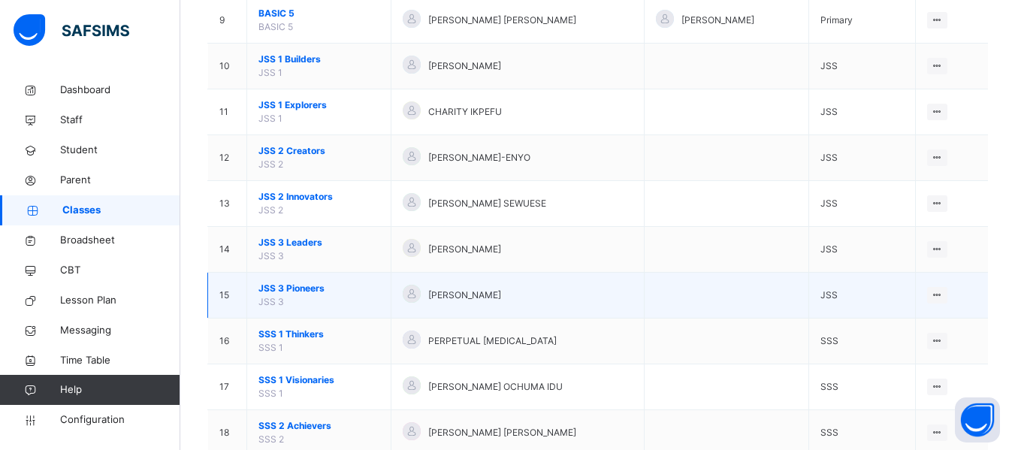
click at [293, 284] on span "JSS 3 Pioneers" at bounding box center [318, 289] width 121 height 14
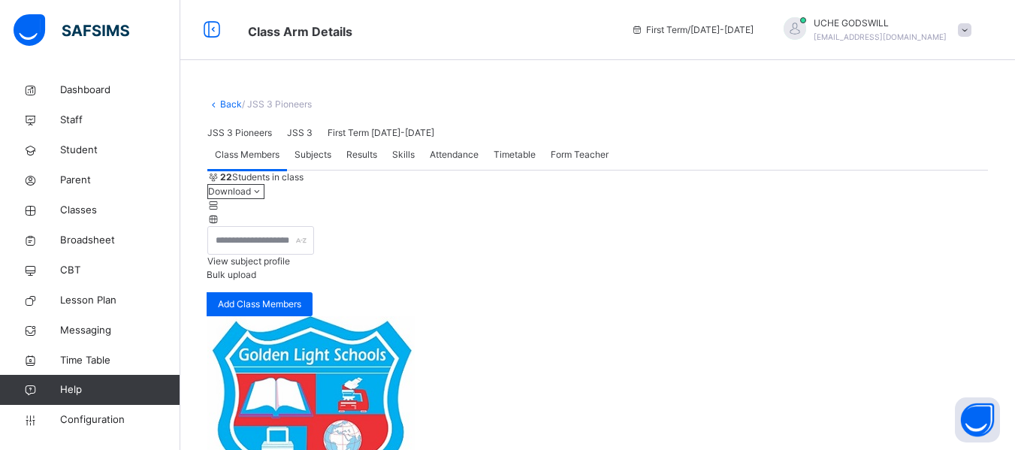
click at [307, 170] on div "Subjects" at bounding box center [313, 155] width 52 height 30
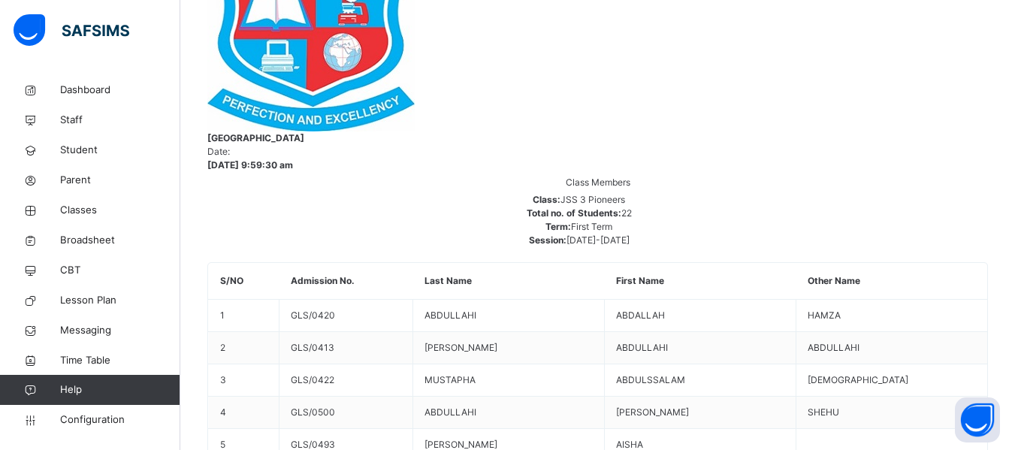
scroll to position [418, 0]
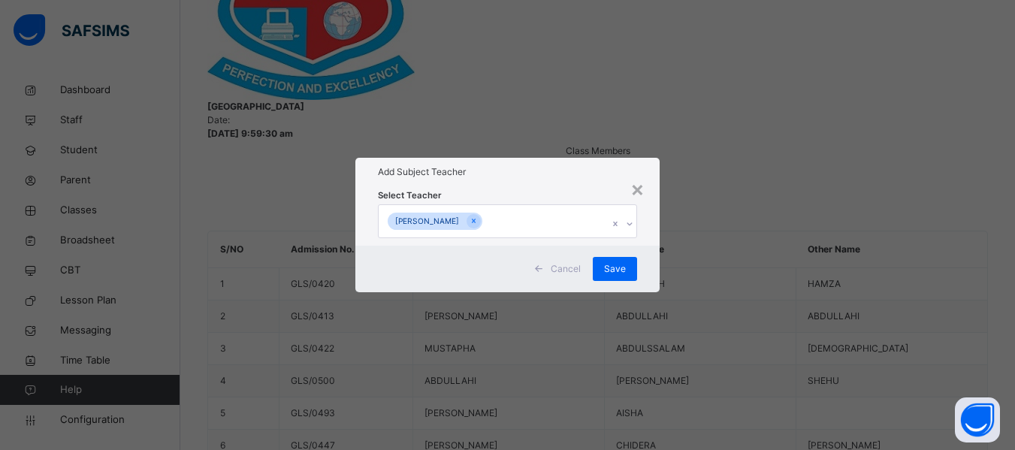
click at [498, 205] on div "[PERSON_NAME]" at bounding box center [493, 221] width 229 height 32
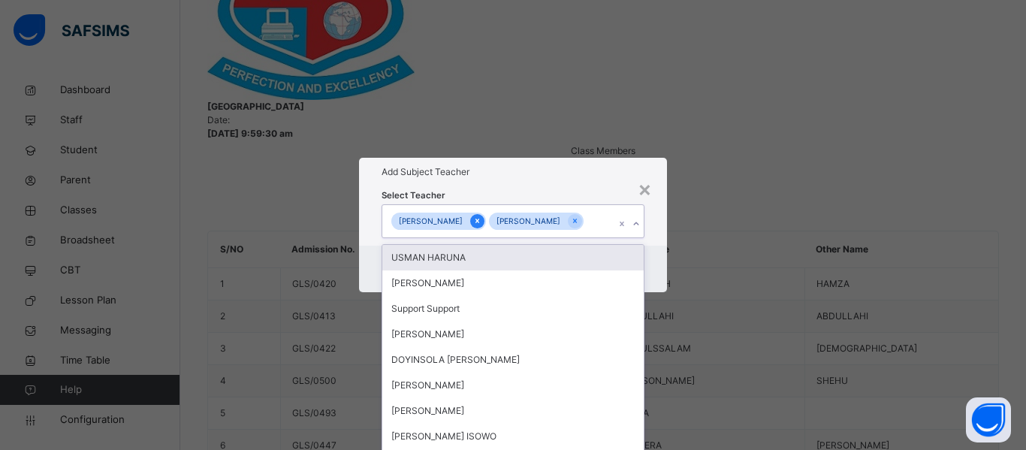
click at [473, 216] on icon at bounding box center [477, 221] width 8 height 11
click at [657, 236] on div "Select Teacher option [PERSON_NAME] , deselected. option USMAN HARUNA focused, …" at bounding box center [513, 215] width 308 height 59
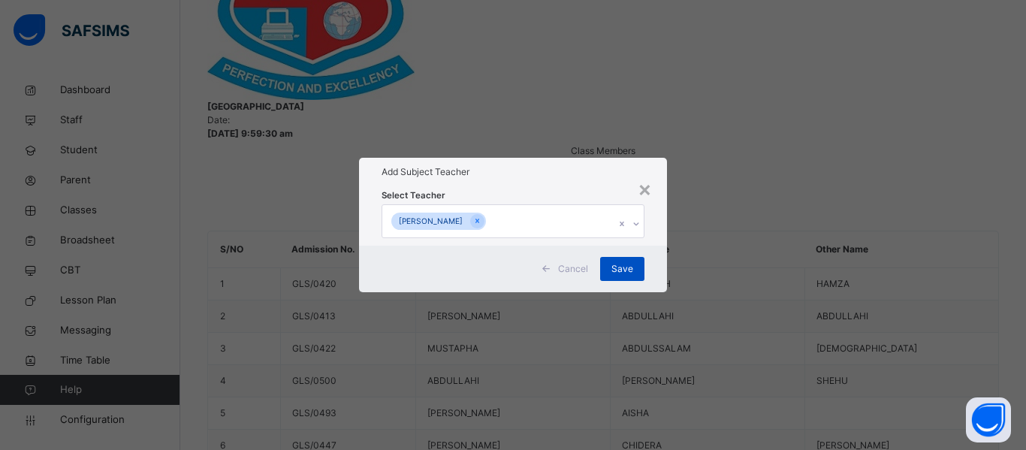
click at [633, 281] on div "Save" at bounding box center [622, 269] width 44 height 24
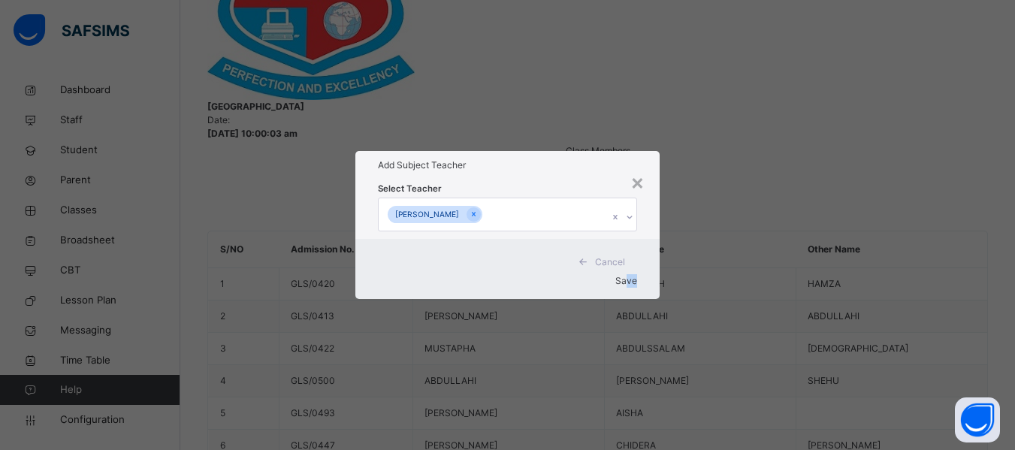
drag, startPoint x: 620, startPoint y: 298, endPoint x: 638, endPoint y: 312, distance: 22.5
click at [638, 299] on div "Cancel Save" at bounding box center [507, 269] width 304 height 60
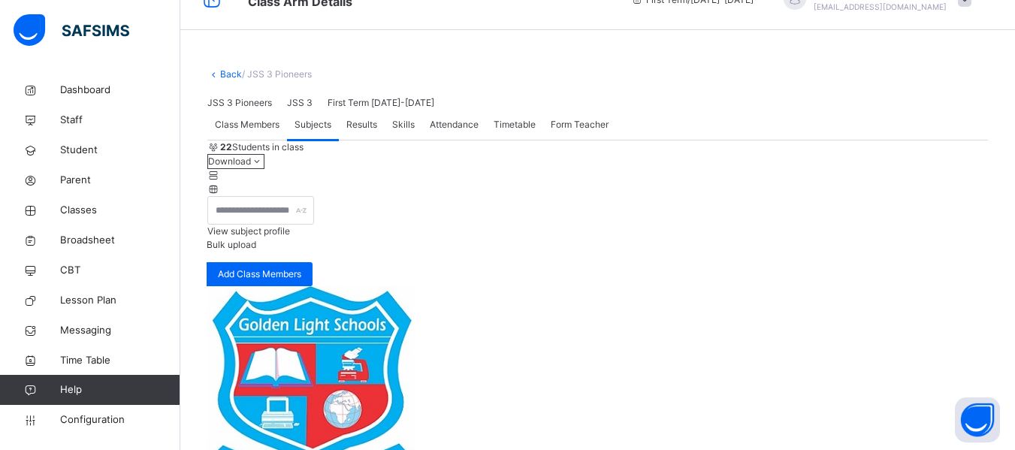
scroll to position [0, 0]
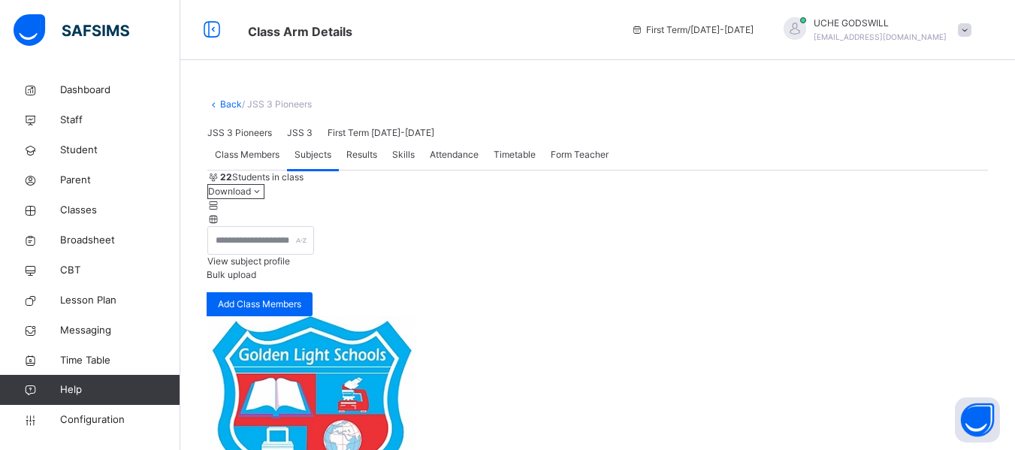
click at [226, 99] on div "Back / JSS 3 Pioneers" at bounding box center [597, 105] width 781 height 14
click at [225, 103] on link "Back" at bounding box center [231, 103] width 22 height 11
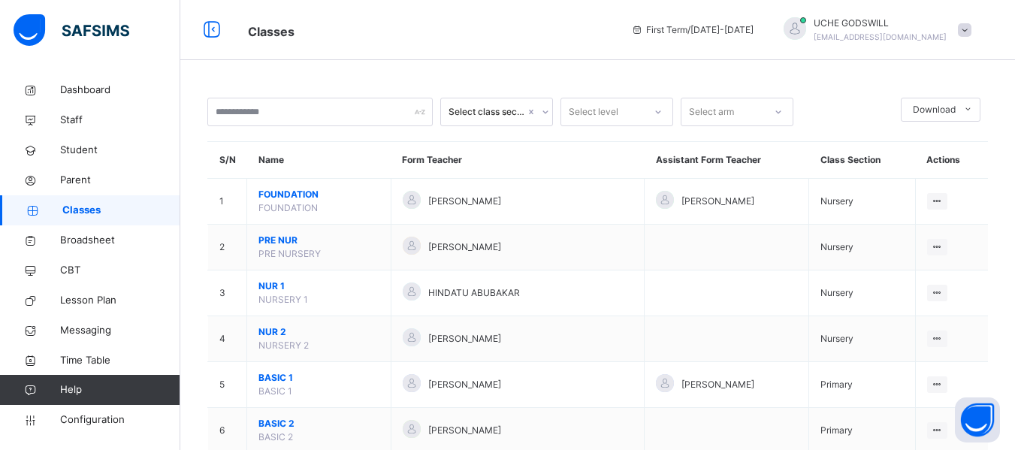
click at [568, 47] on div "Classes First Term / [DATE]-[DATE] [PERSON_NAME] [EMAIL_ADDRESS][DOMAIN_NAME]" at bounding box center [507, 30] width 1015 height 60
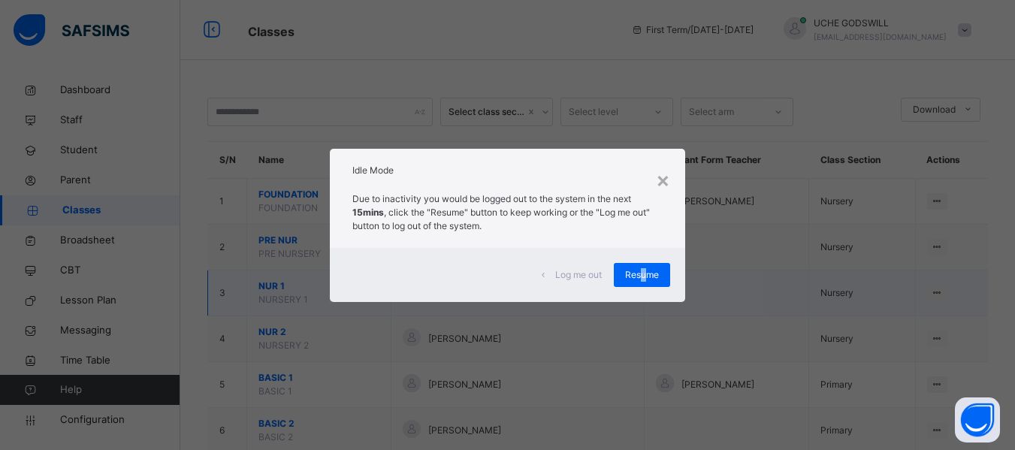
click at [647, 273] on span "Resume" at bounding box center [642, 275] width 34 height 14
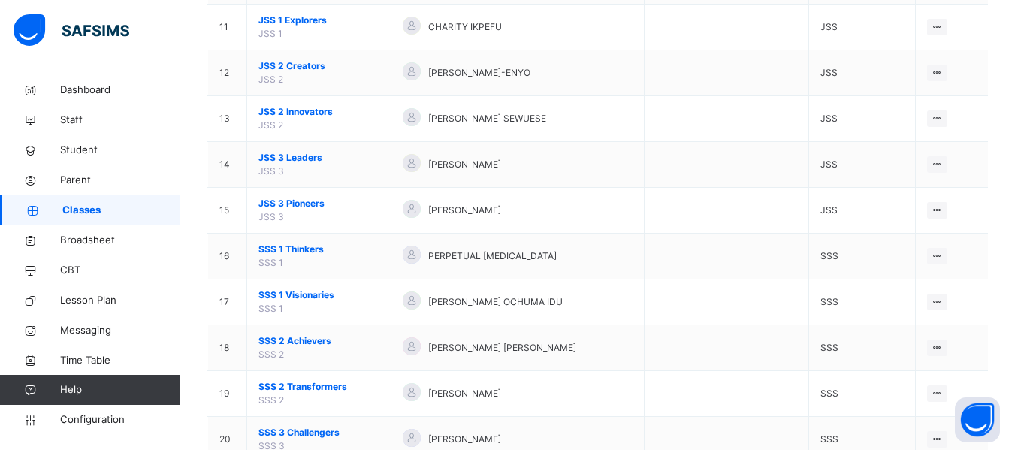
scroll to position [683, 0]
